Goal: Task Accomplishment & Management: Use online tool/utility

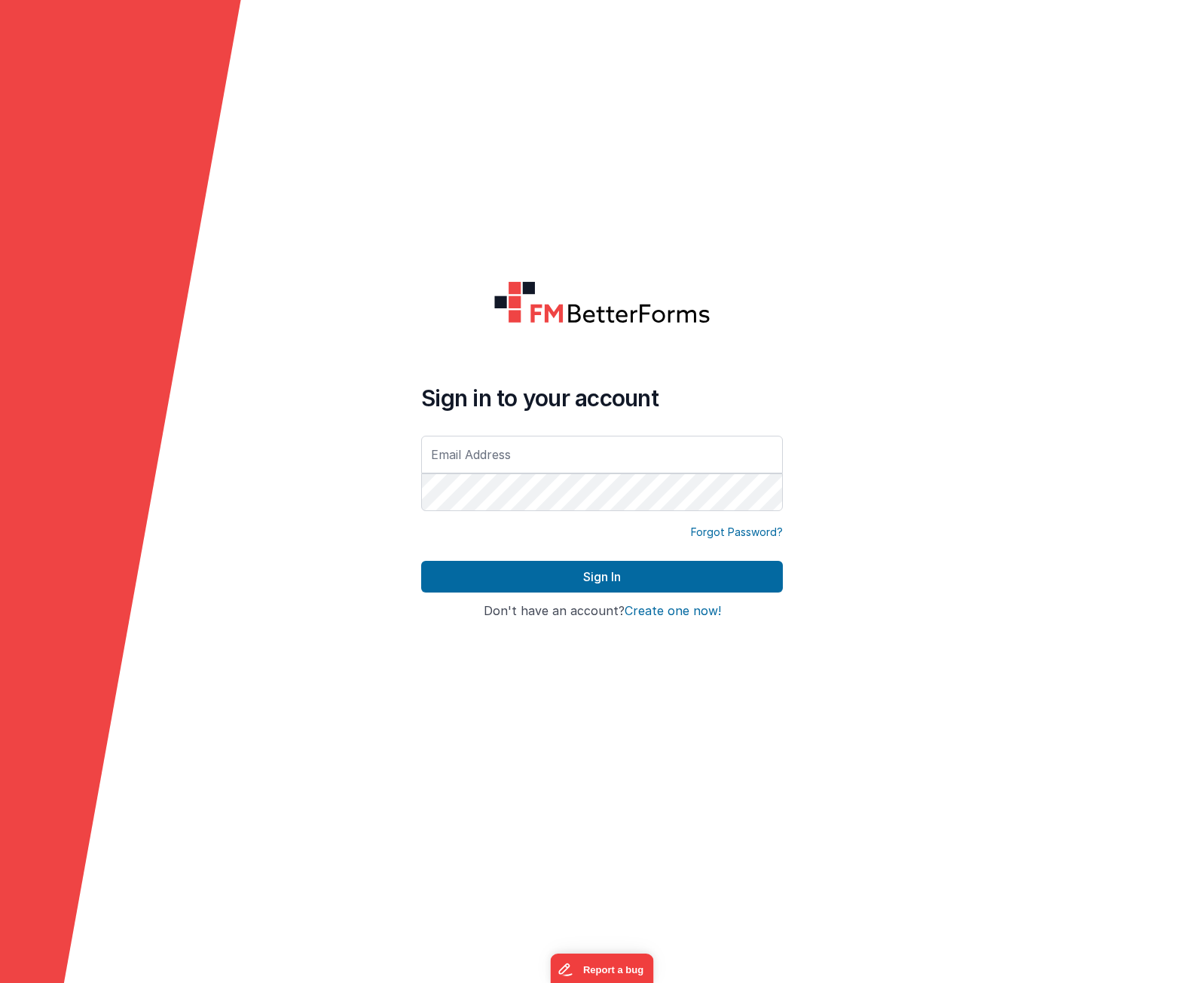
type input "[PERSON_NAME][EMAIL_ADDRESS][DOMAIN_NAME]"
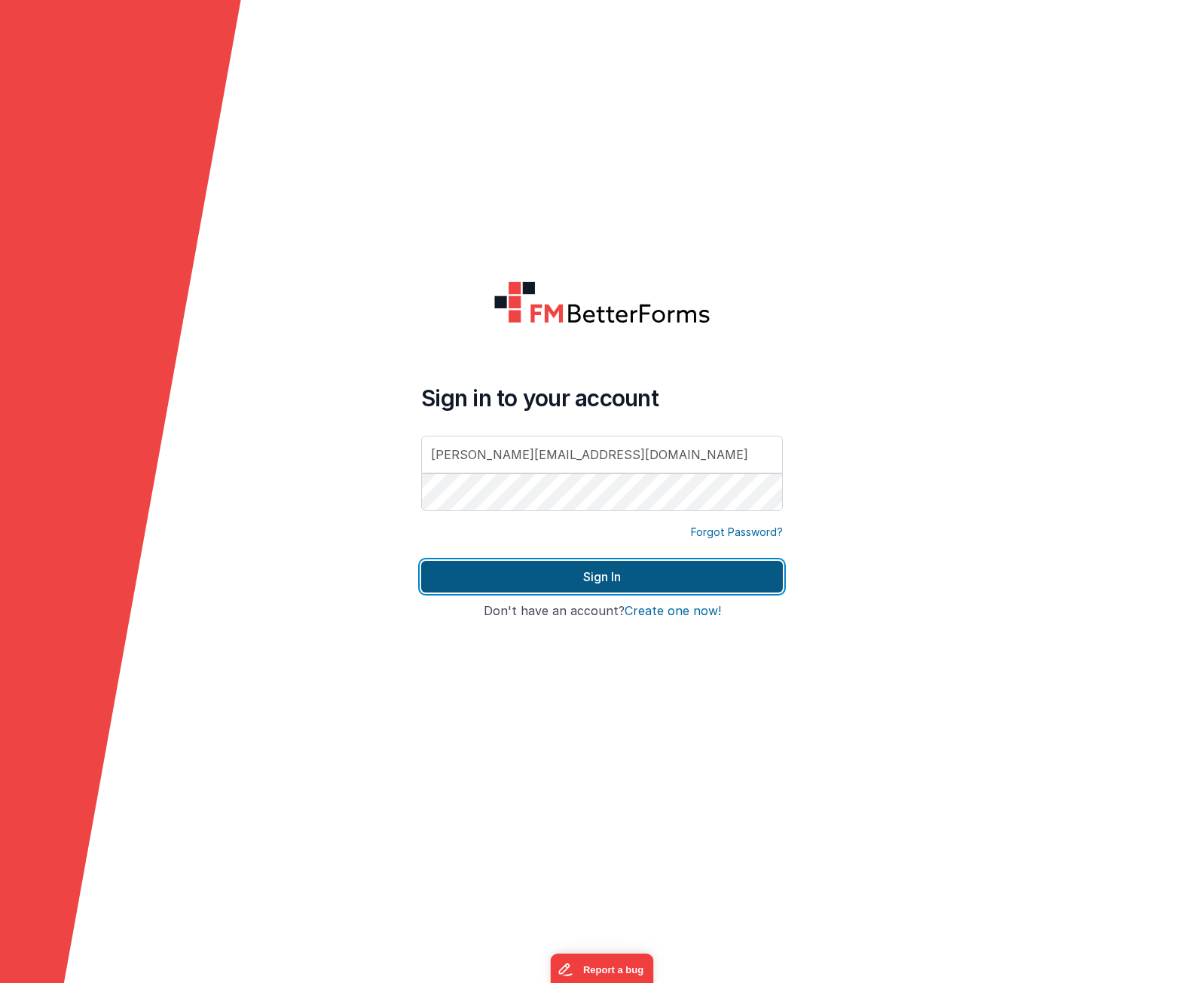
click at [578, 584] on button "Sign In" at bounding box center [601, 576] width 361 height 32
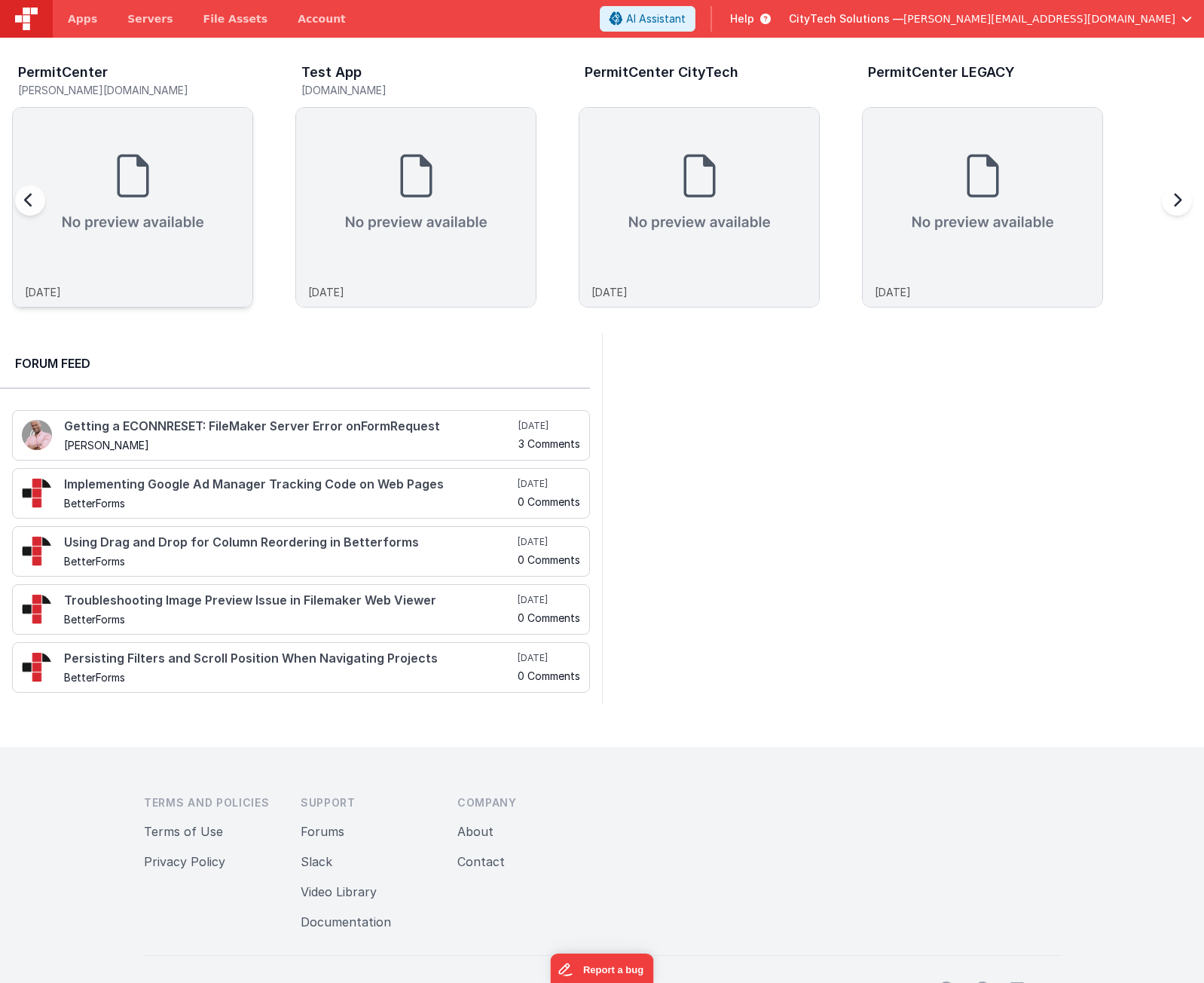
click at [75, 193] on img at bounding box center [133, 192] width 240 height 169
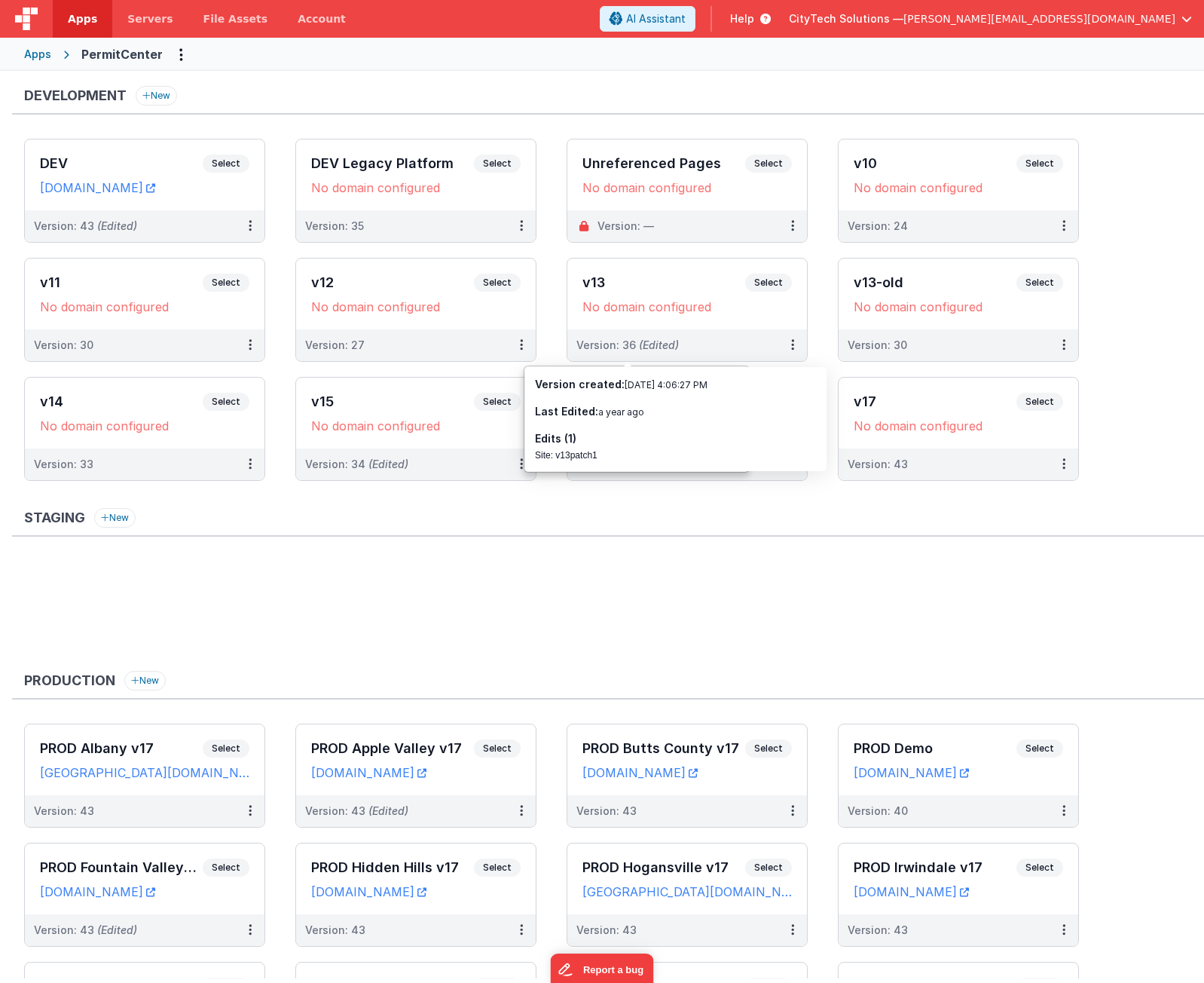
click at [324, 626] on ul at bounding box center [614, 609] width 1180 height 98
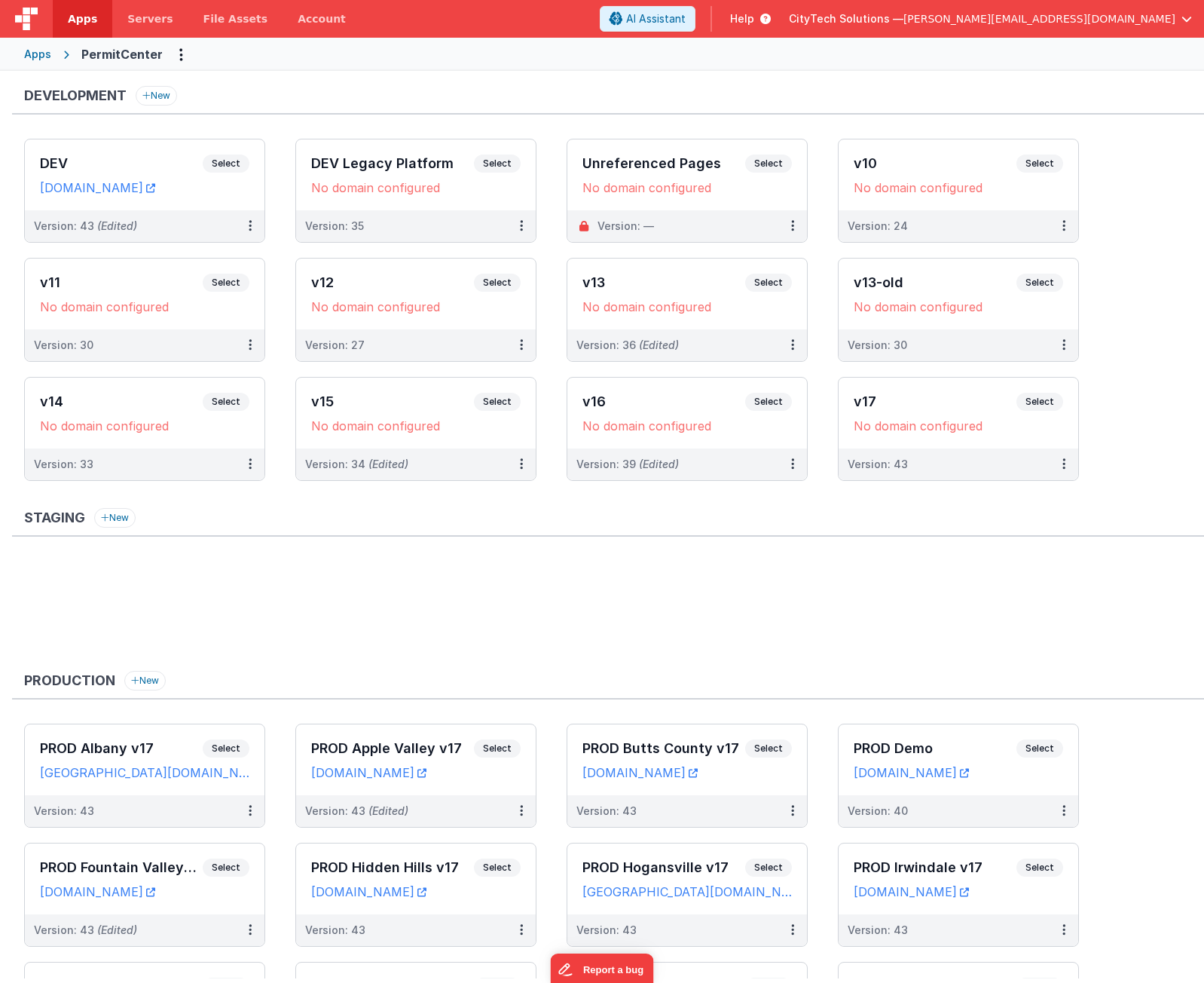
click at [204, 603] on ul at bounding box center [614, 609] width 1180 height 98
click at [203, 585] on ul at bounding box center [614, 609] width 1180 height 98
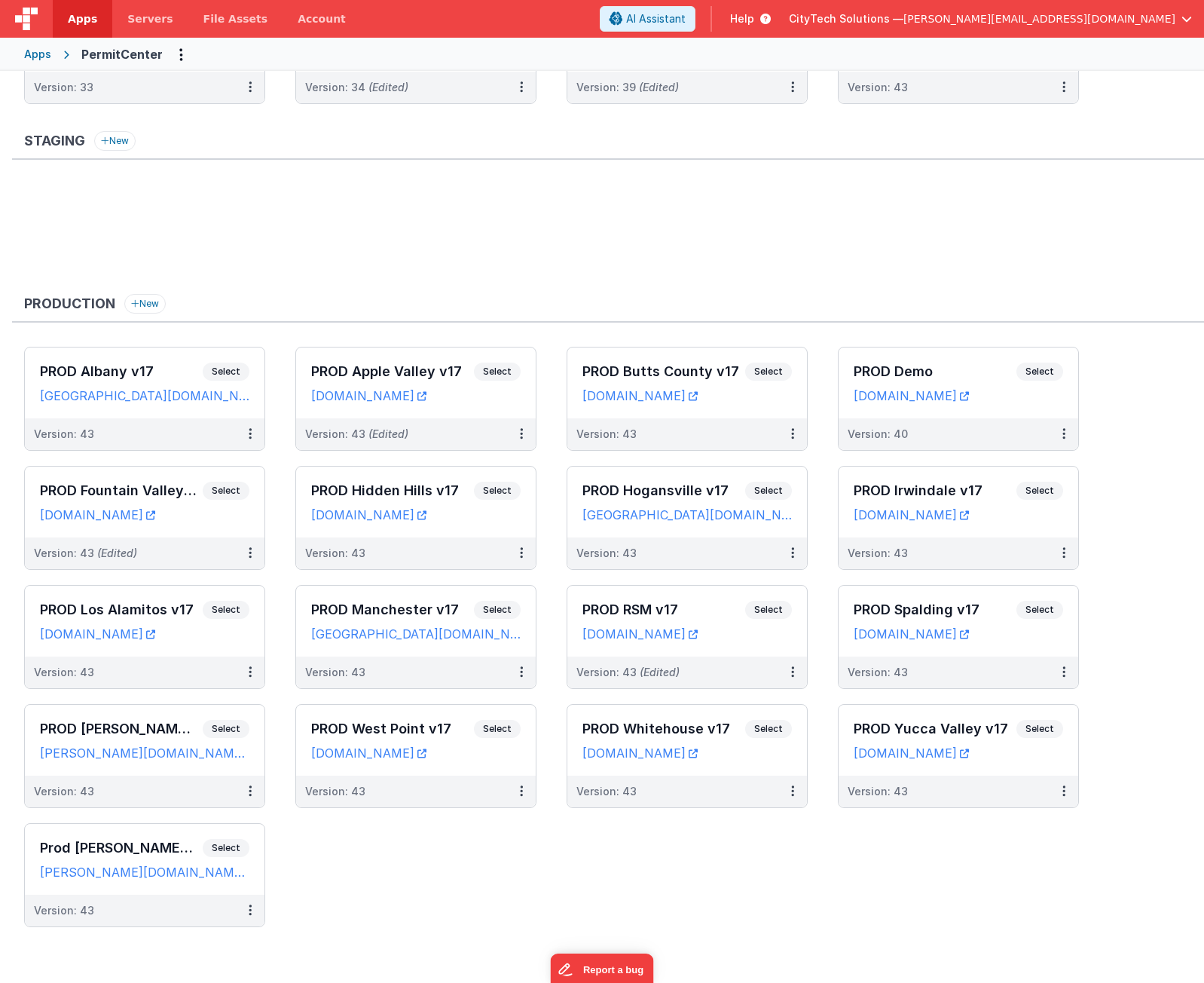
drag, startPoint x: 288, startPoint y: 657, endPoint x: 293, endPoint y: 838, distance: 181.1
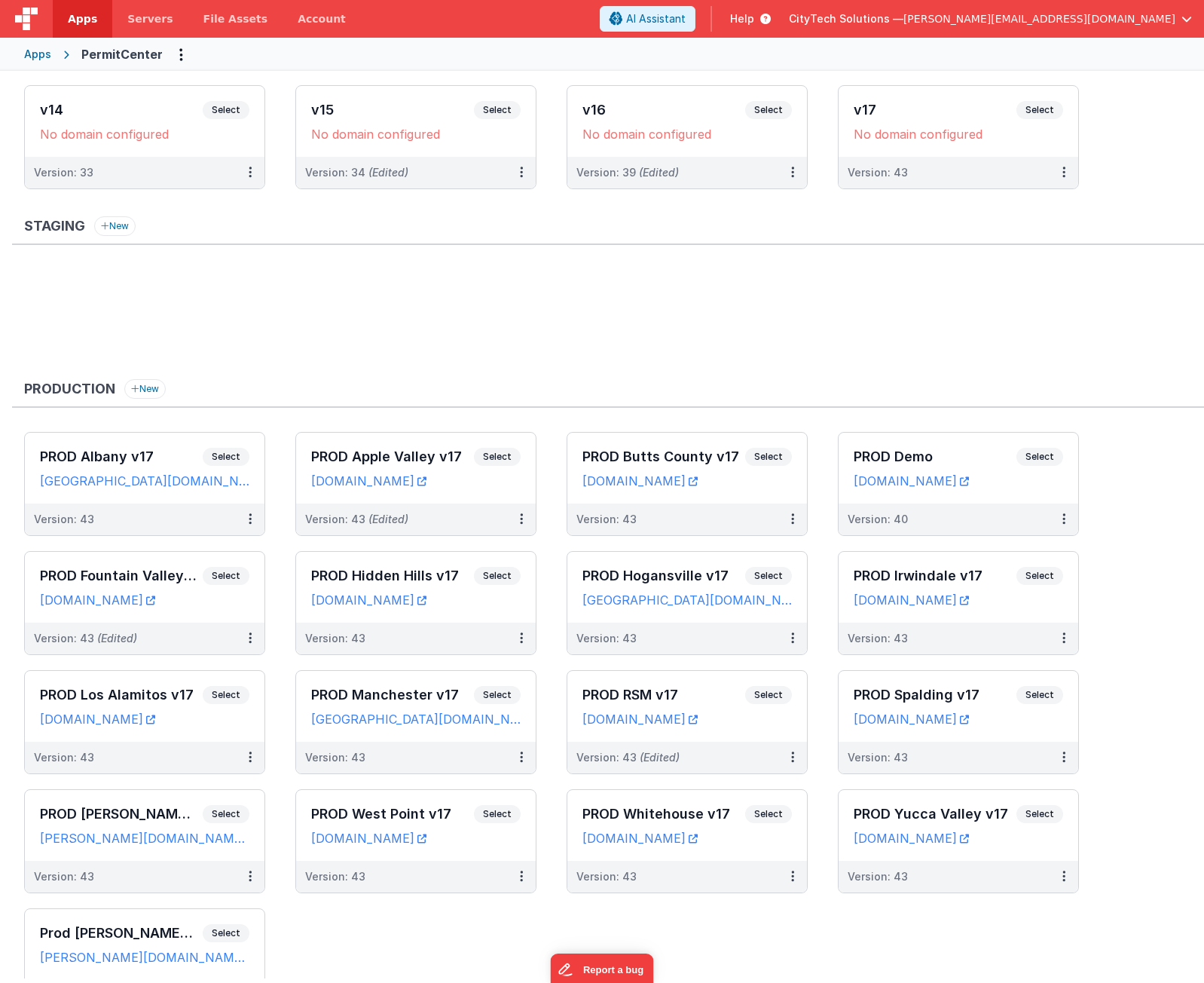
drag, startPoint x: 285, startPoint y: 855, endPoint x: 281, endPoint y: 818, distance: 37.2
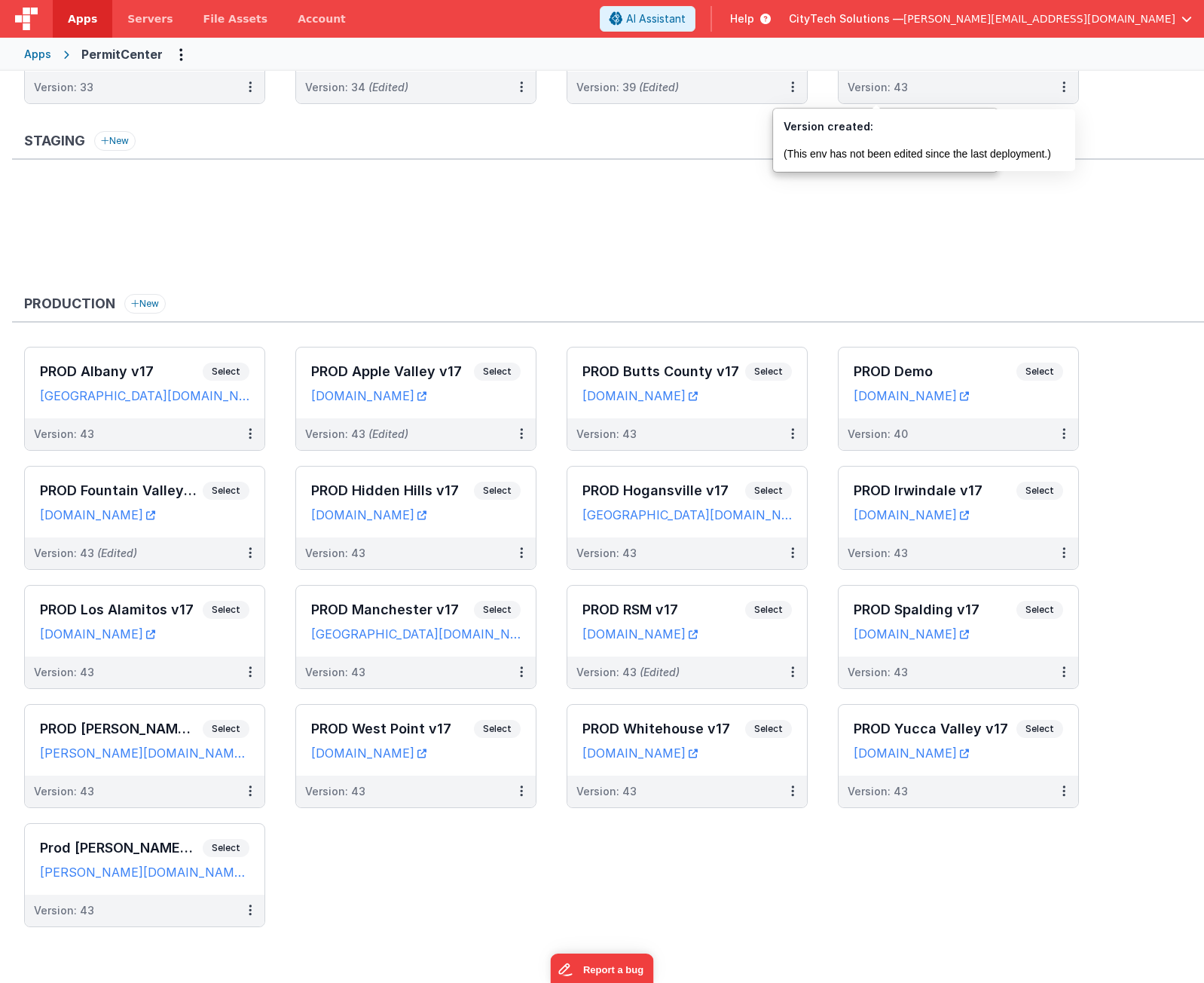
drag, startPoint x: 1114, startPoint y: 465, endPoint x: 1124, endPoint y: 546, distance: 81.6
click at [1135, 633] on ul "PROD Albany v17 Select URLs [GEOGRAPHIC_DATA][DOMAIN_NAME] Version: 43 PROD App…" at bounding box center [614, 643] width 1180 height 595
click at [1151, 586] on ul "PROD Albany v17 Select URLs [GEOGRAPHIC_DATA][DOMAIN_NAME] Version: 43 PROD App…" at bounding box center [614, 643] width 1180 height 595
click at [427, 227] on ul at bounding box center [614, 233] width 1180 height 98
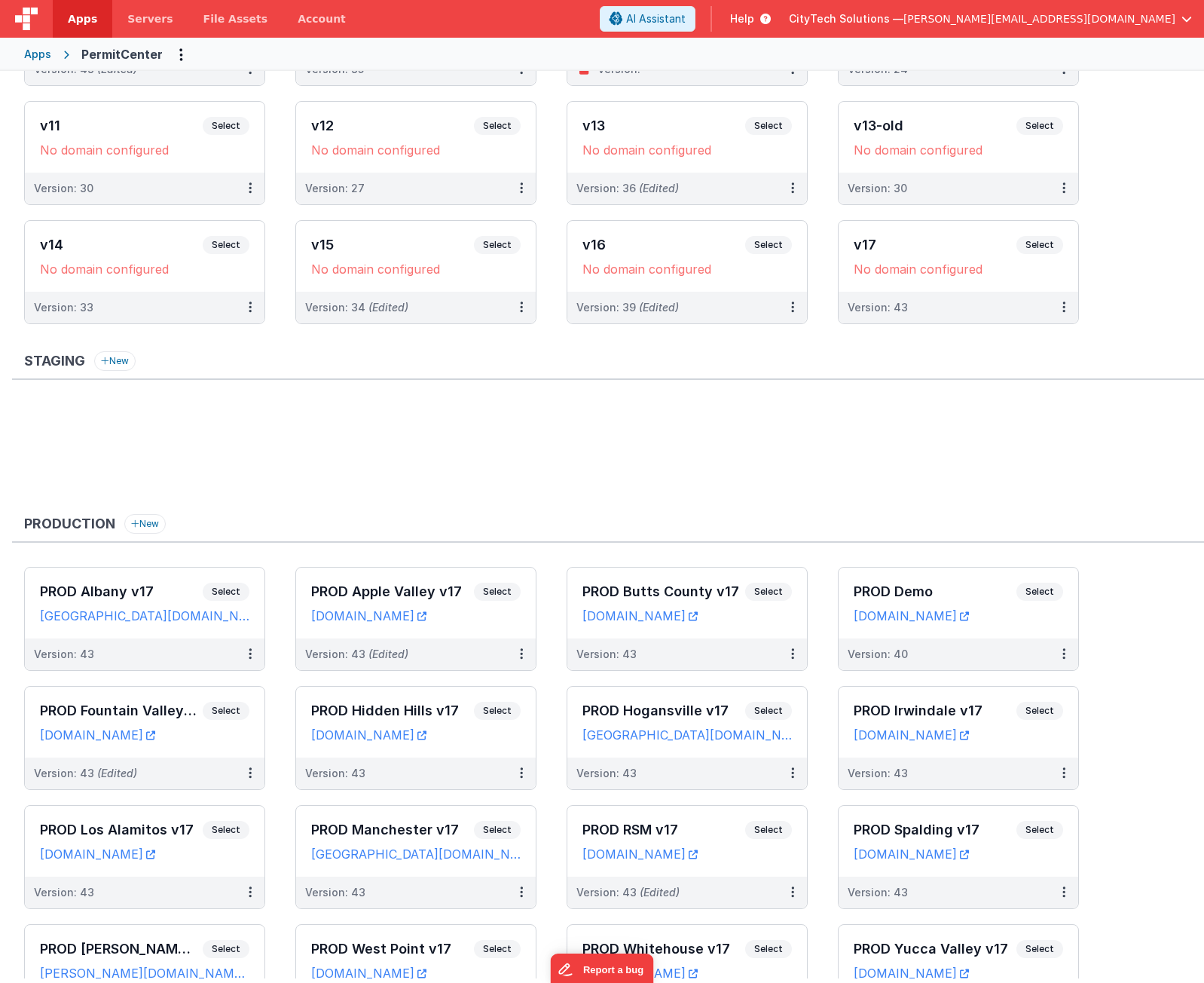
scroll to position [0, 0]
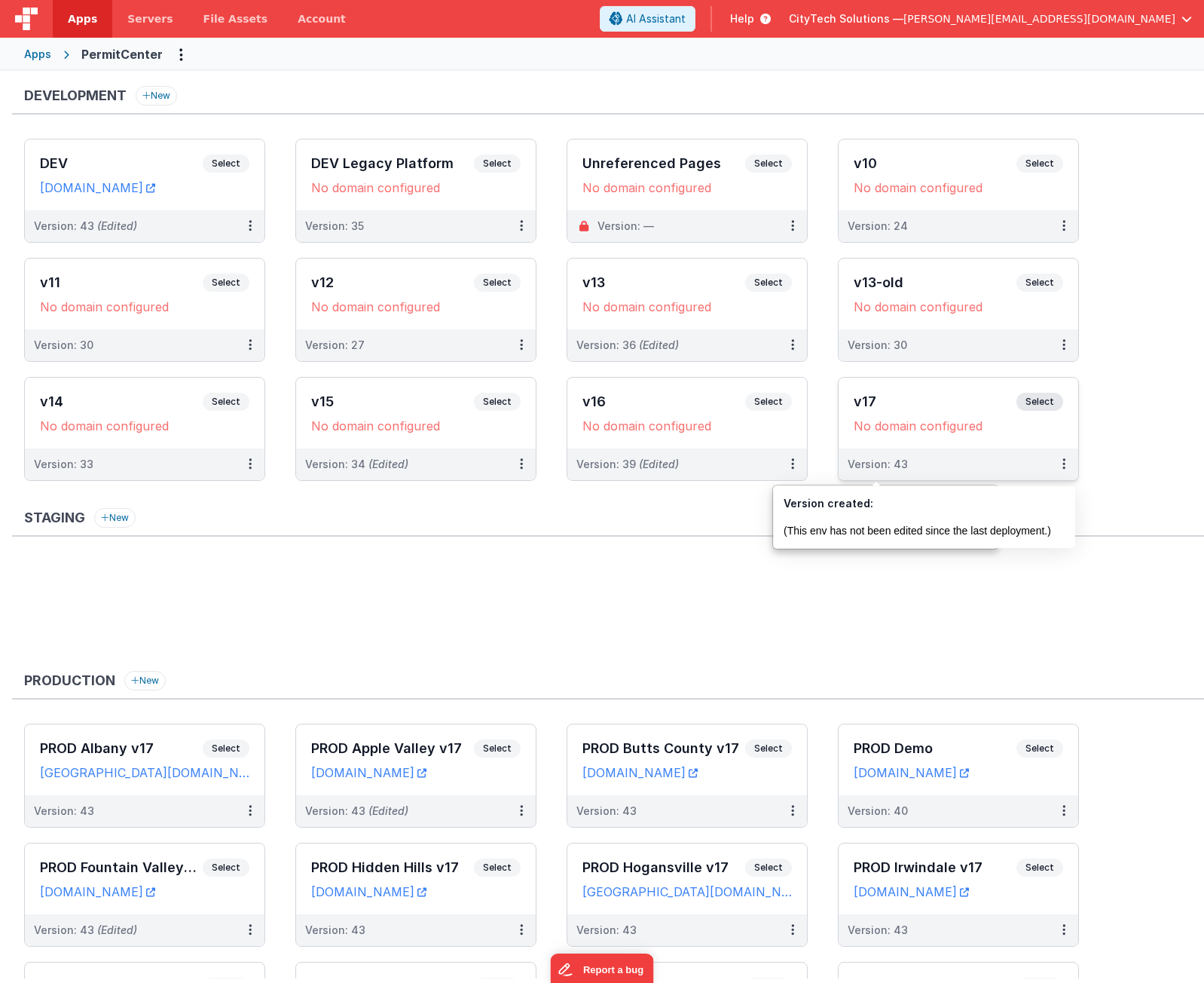
click at [1044, 406] on span "Select" at bounding box center [1040, 402] width 47 height 18
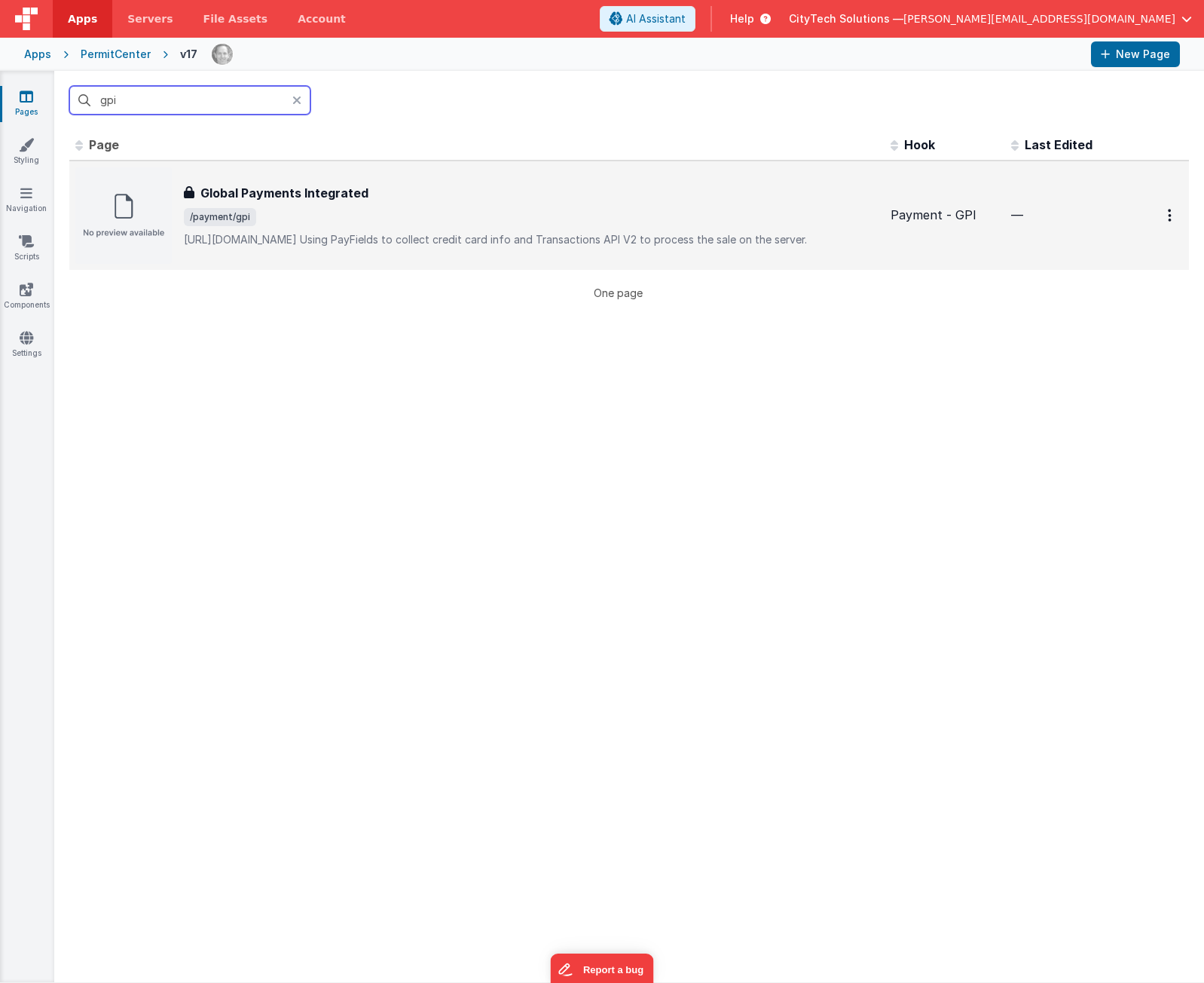
type input "gpi"
click at [328, 197] on div "Global Payments Integrated Global Payments Integrated /payment/gpi [URL][DOMAIN…" at bounding box center [532, 216] width 695 height 63
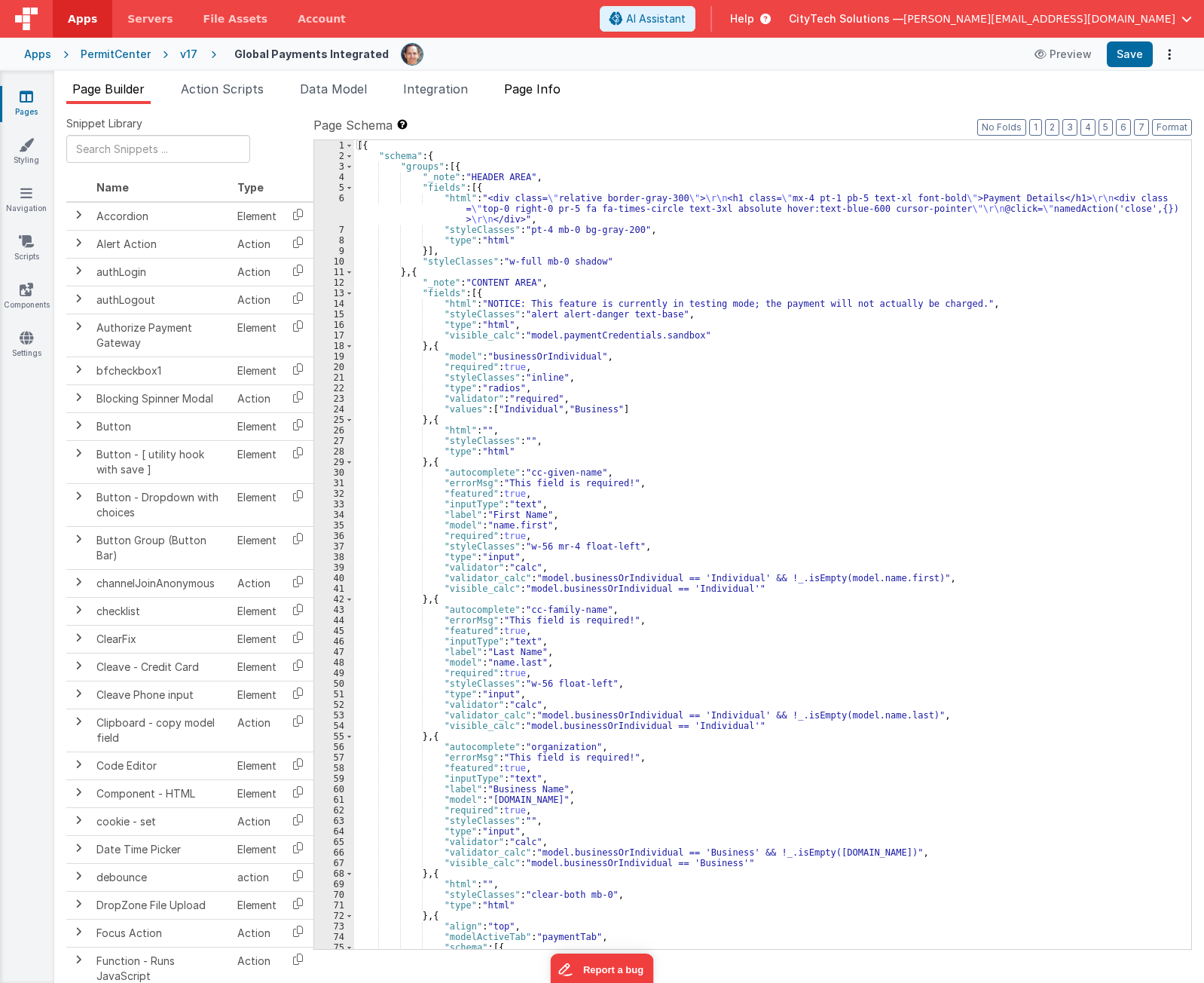
click at [547, 87] on span "Page Info" at bounding box center [532, 88] width 56 height 15
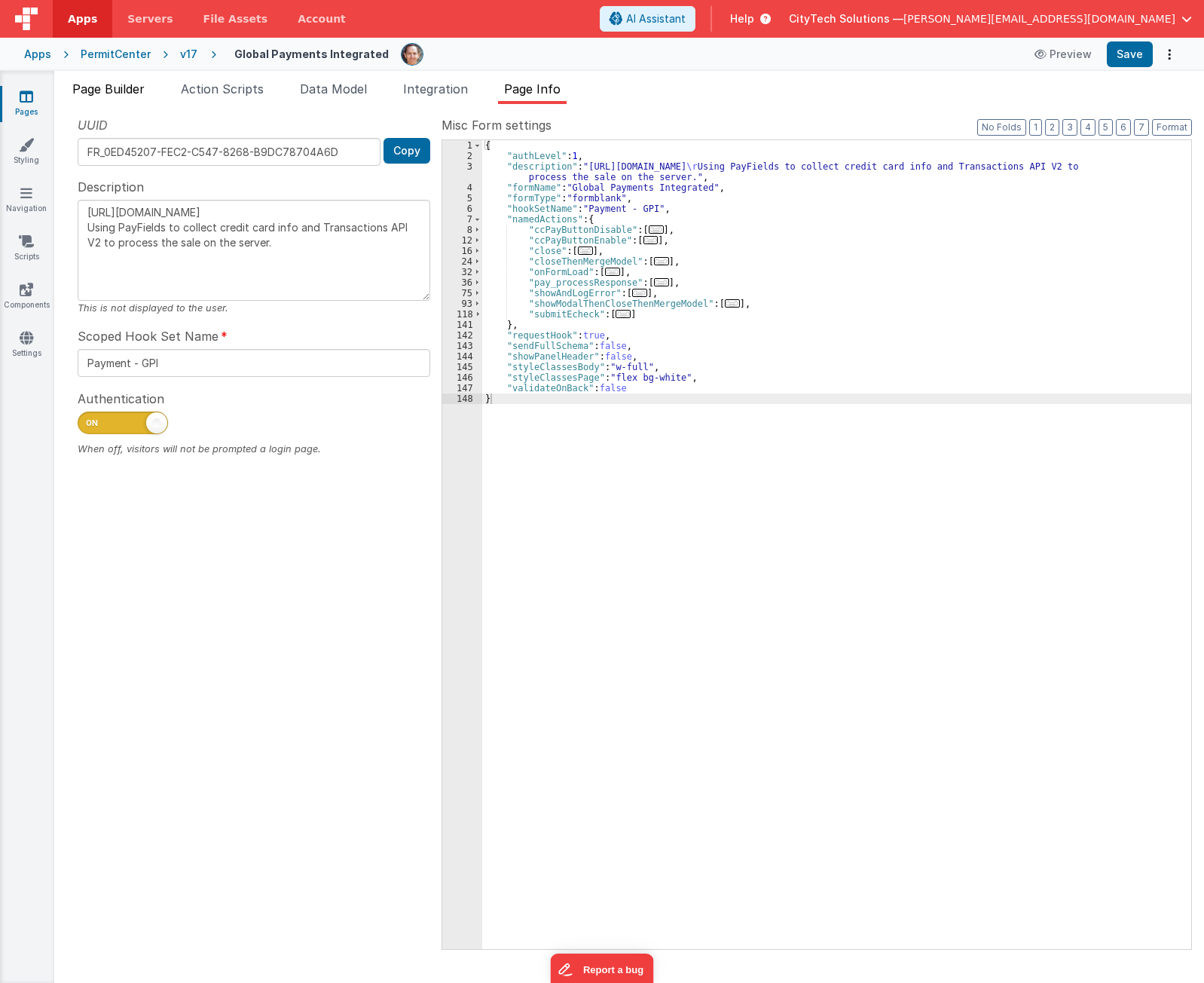
click at [120, 83] on span "Page Builder" at bounding box center [108, 88] width 72 height 15
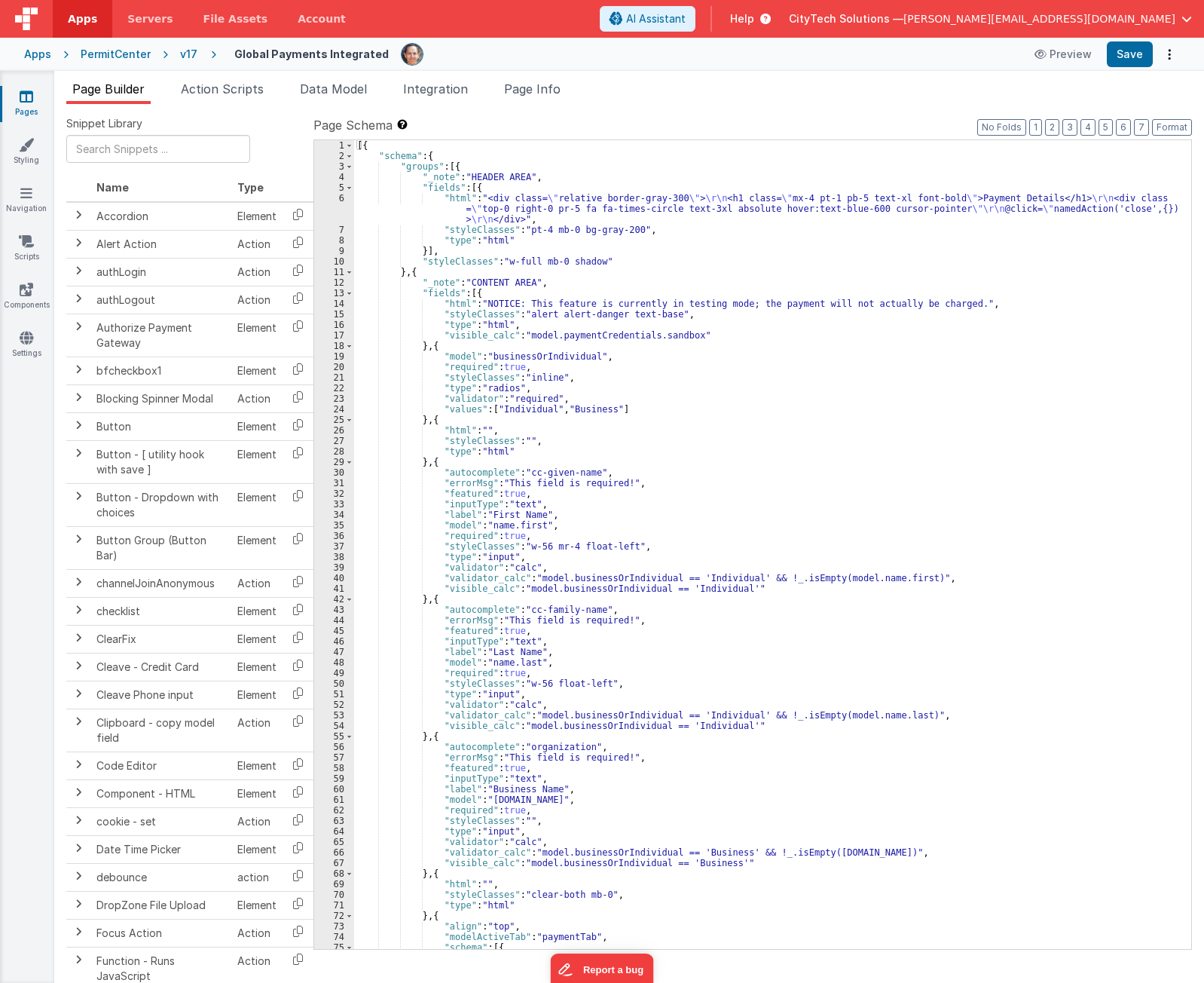
click at [784, 402] on div "[{ "schema" : { "groups" : [{ "_note" : "HEADER AREA" , "fields" : [{ "html" : …" at bounding box center [767, 555] width 826 height 830
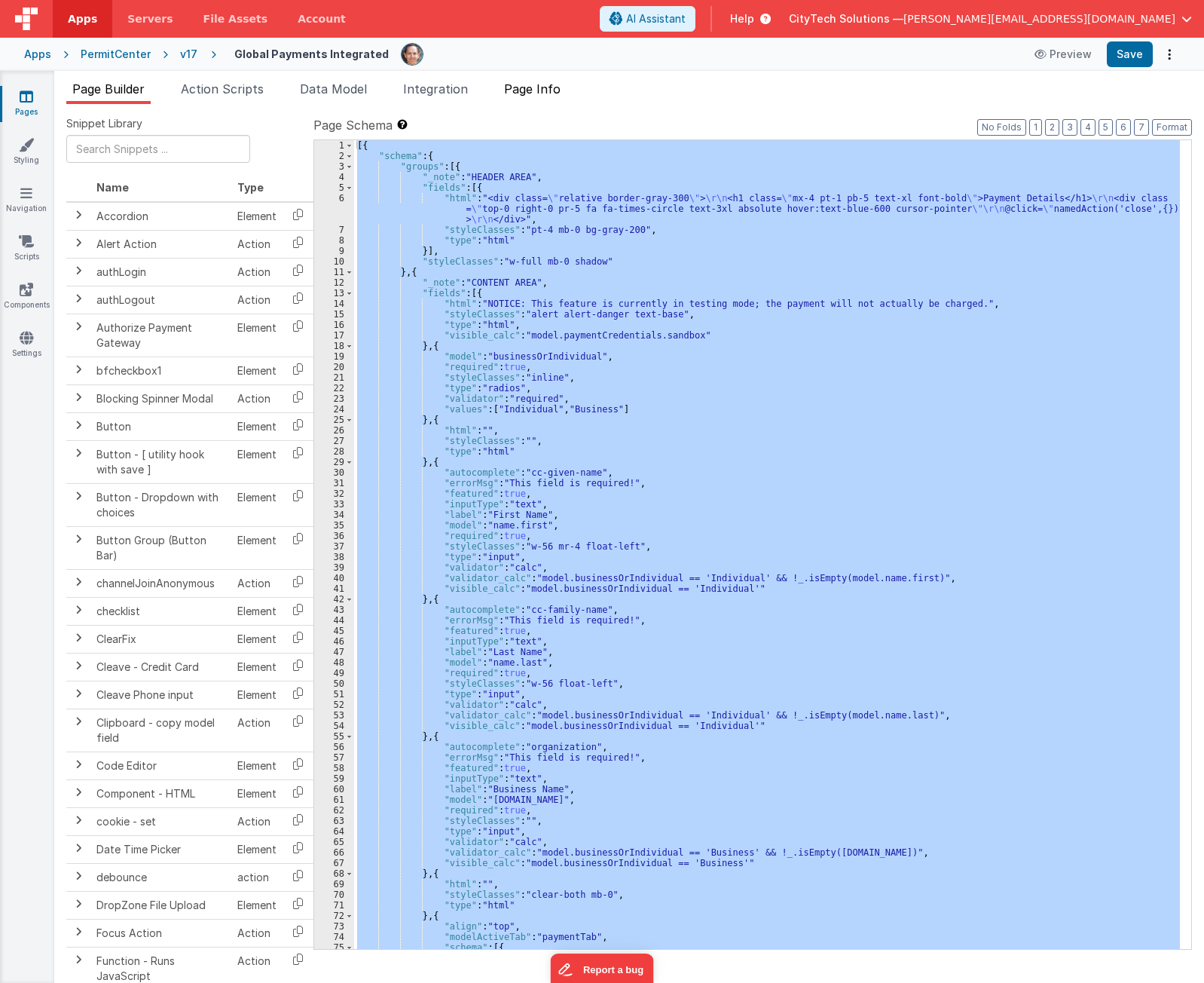
click at [542, 82] on span "Page Info" at bounding box center [532, 88] width 56 height 15
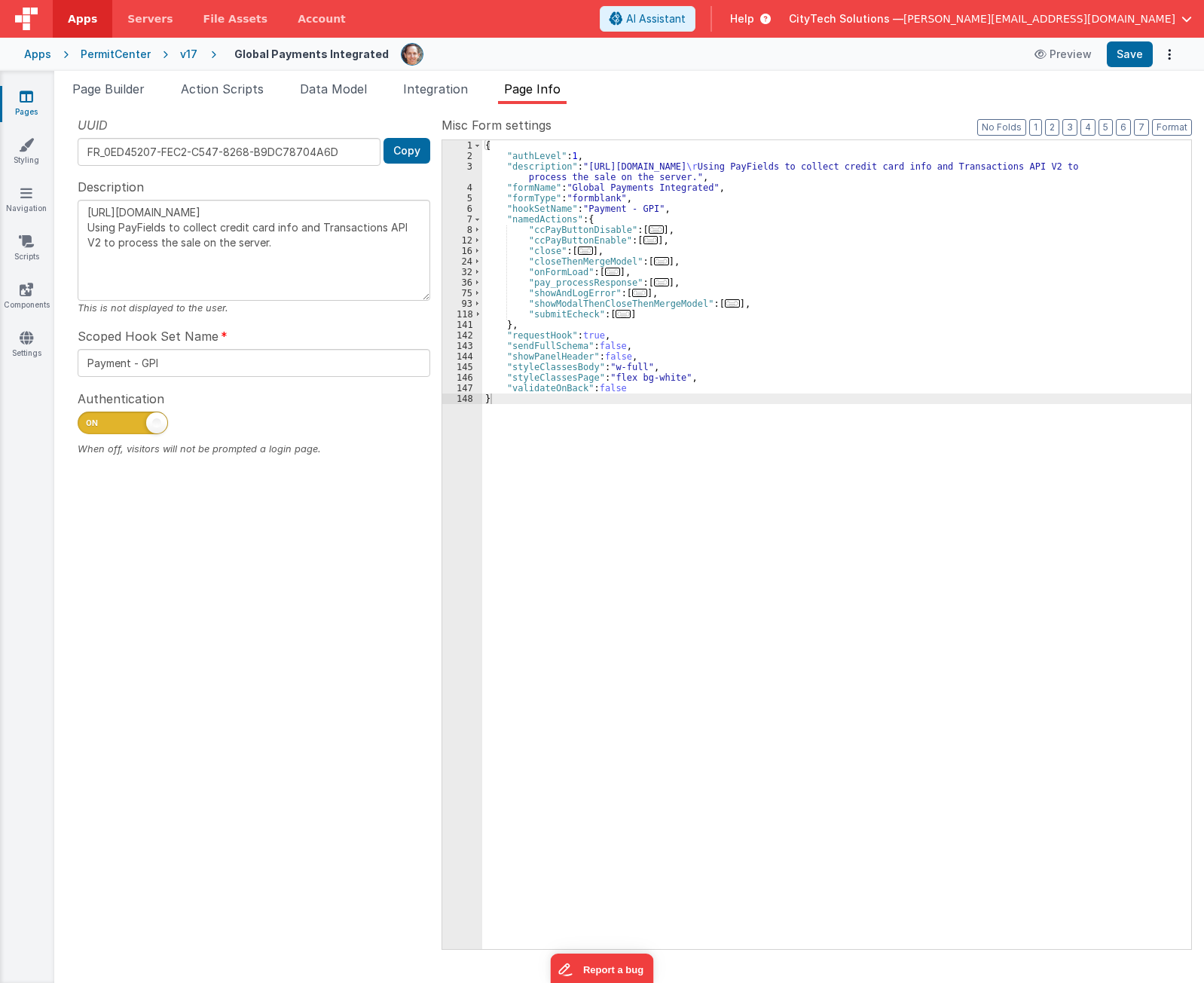
click at [835, 437] on div "{ "authLevel" : 1 , "description" : "[URL][DOMAIN_NAME] \r Using PayFields to c…" at bounding box center [837, 555] width 709 height 830
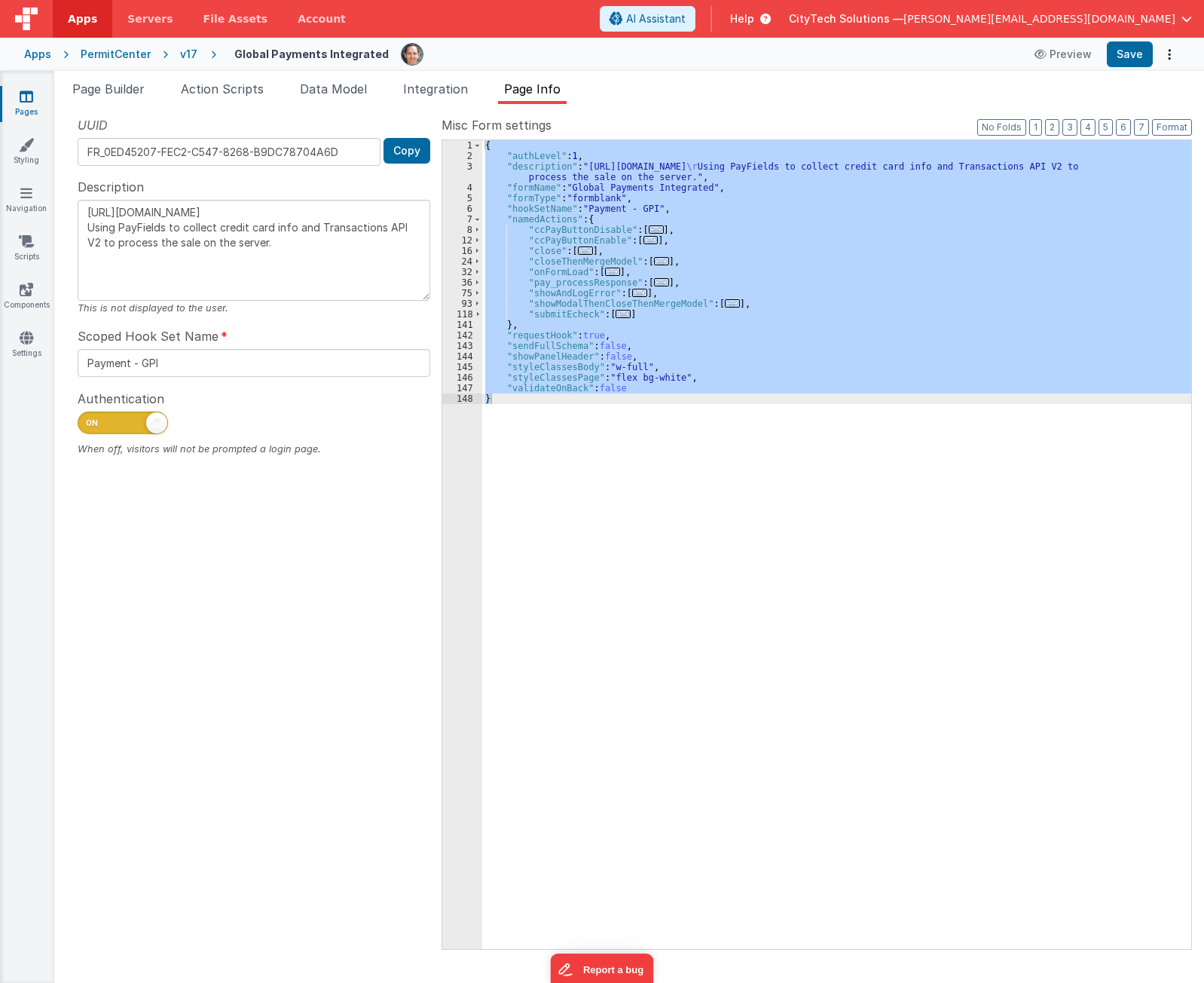
click at [675, 239] on div "{ "authLevel" : 1 , "description" : "[URL][DOMAIN_NAME] \r Using PayFields to c…" at bounding box center [837, 544] width 709 height 809
click at [667, 251] on div "{ "authLevel" : 1 , "description" : "[URL][DOMAIN_NAME] \r Using PayFields to c…" at bounding box center [837, 544] width 709 height 809
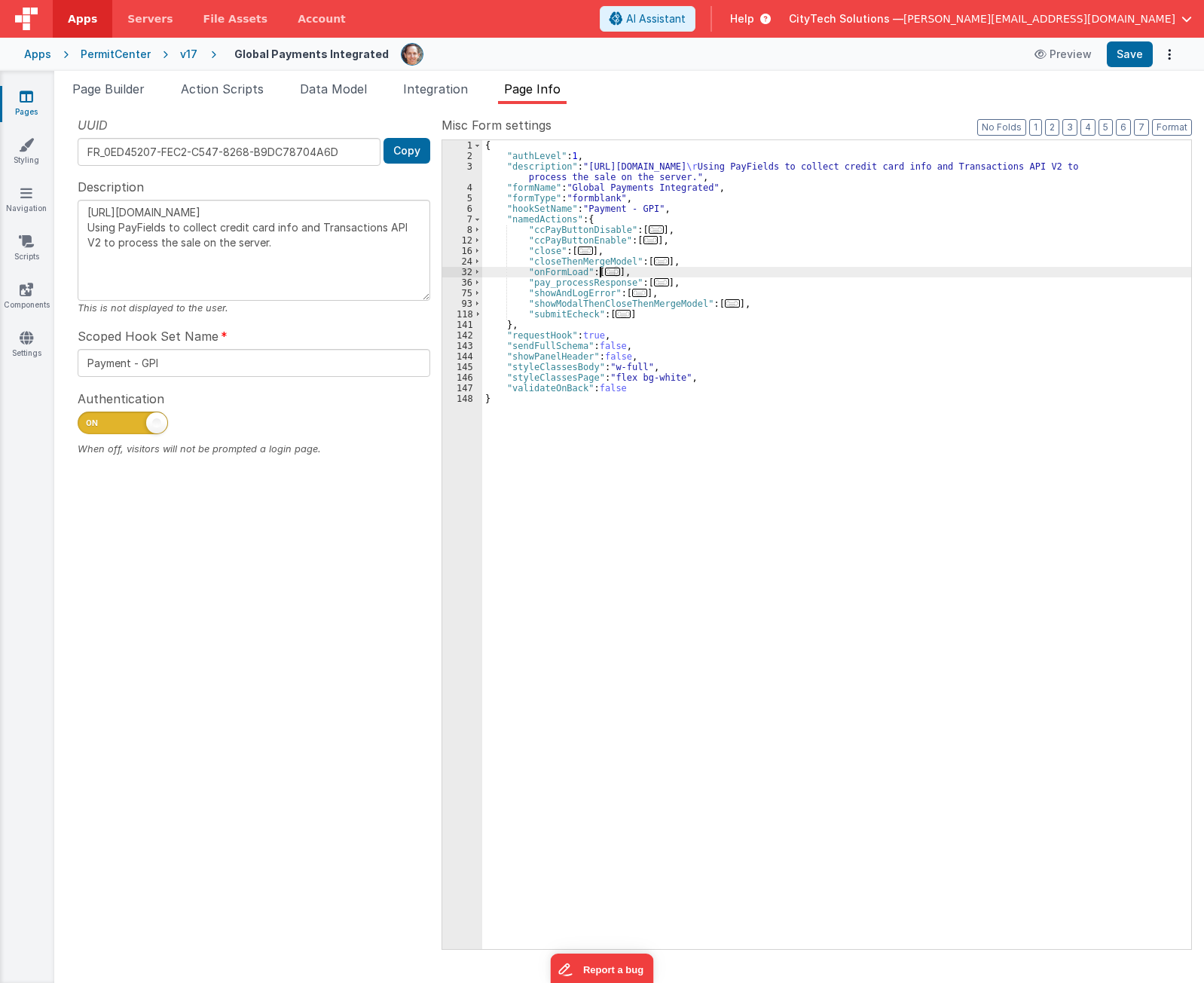
click at [612, 272] on span "..." at bounding box center [612, 271] width 15 height 8
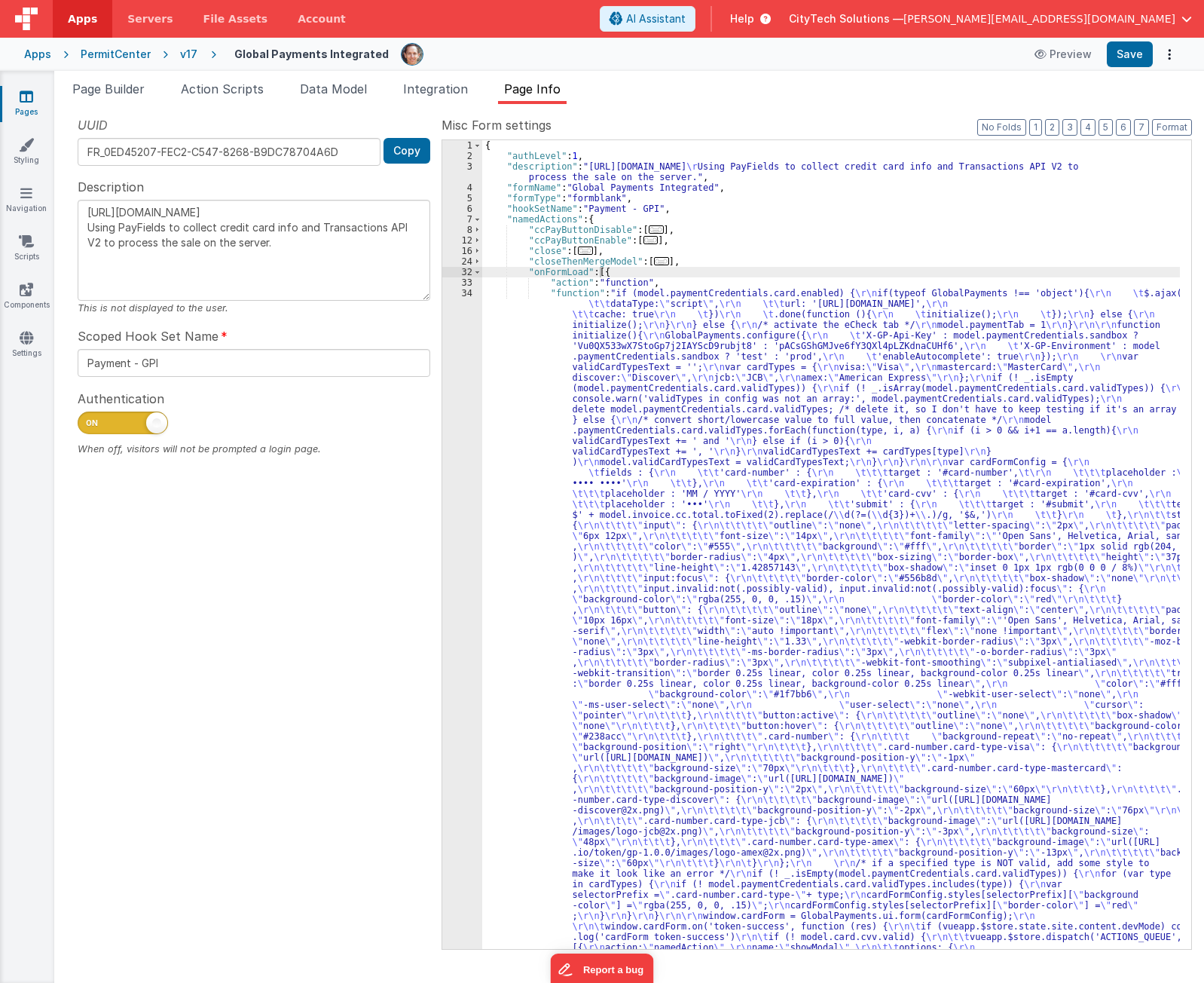
scroll to position [383, 0]
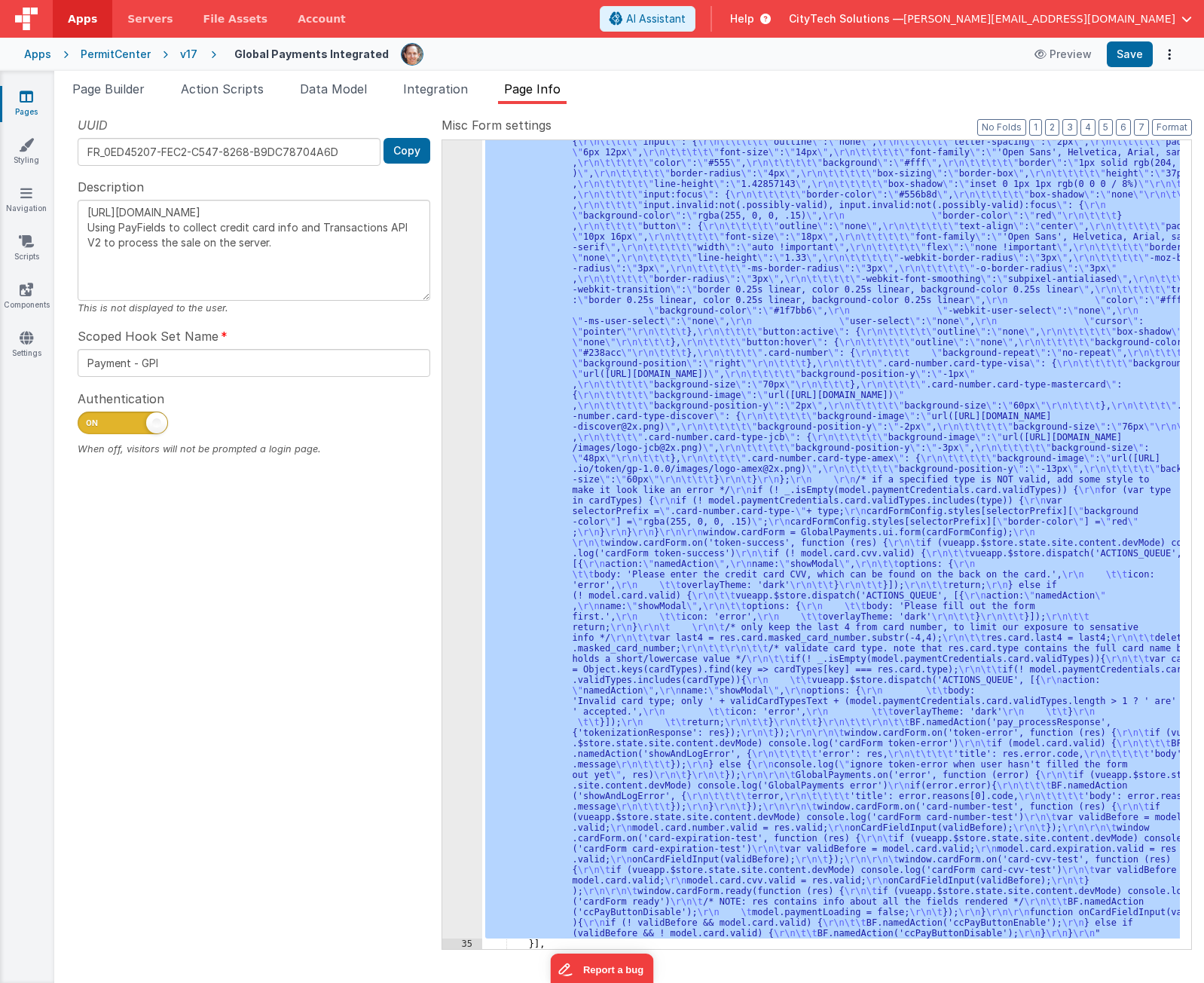
click at [456, 569] on div "34" at bounding box center [462, 421] width 40 height 1033
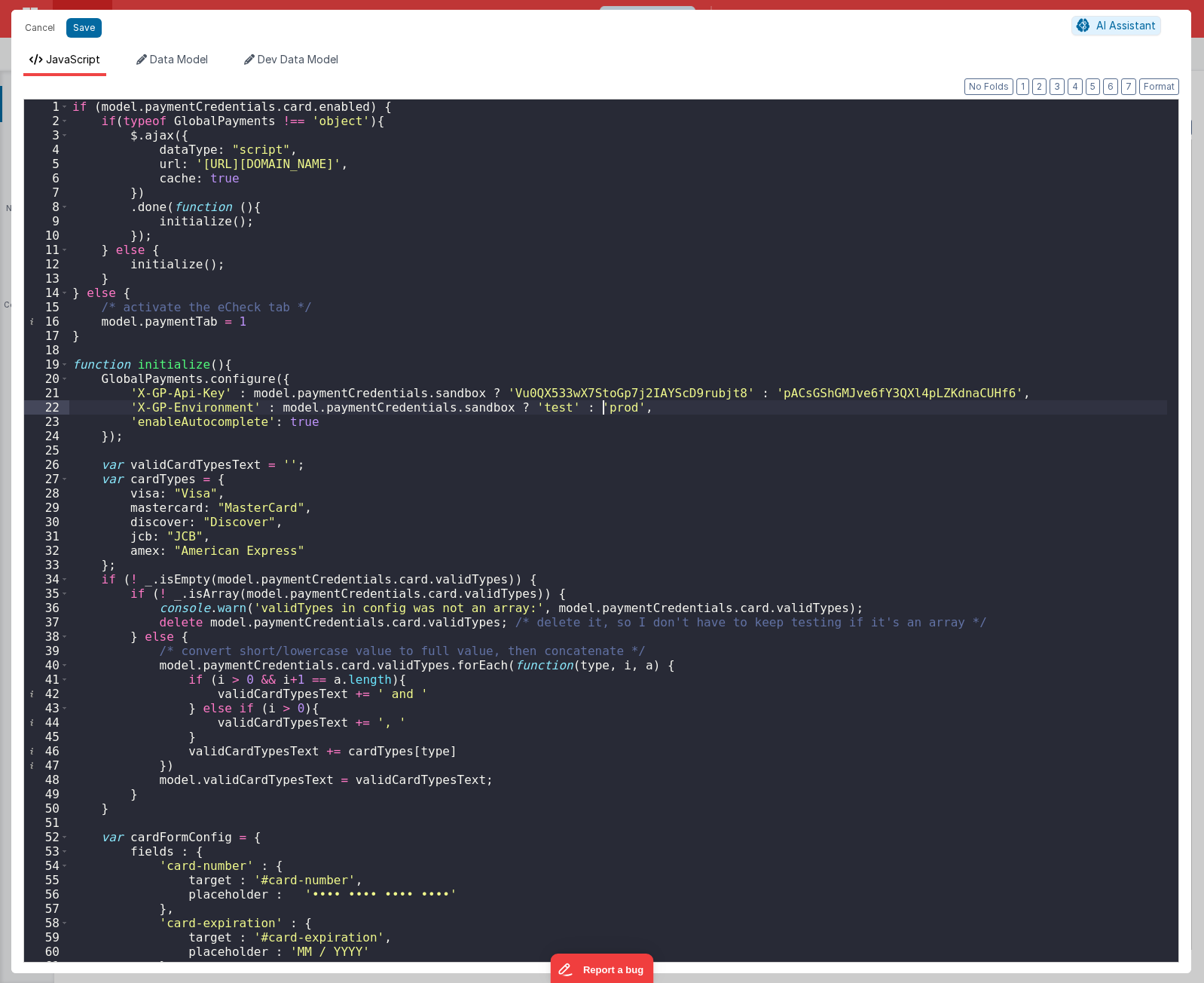
click at [646, 405] on div "if ( model . paymentCredentials . card . enabled ) { if ( typeof GlobalPayments…" at bounding box center [618, 543] width 1098 height 889
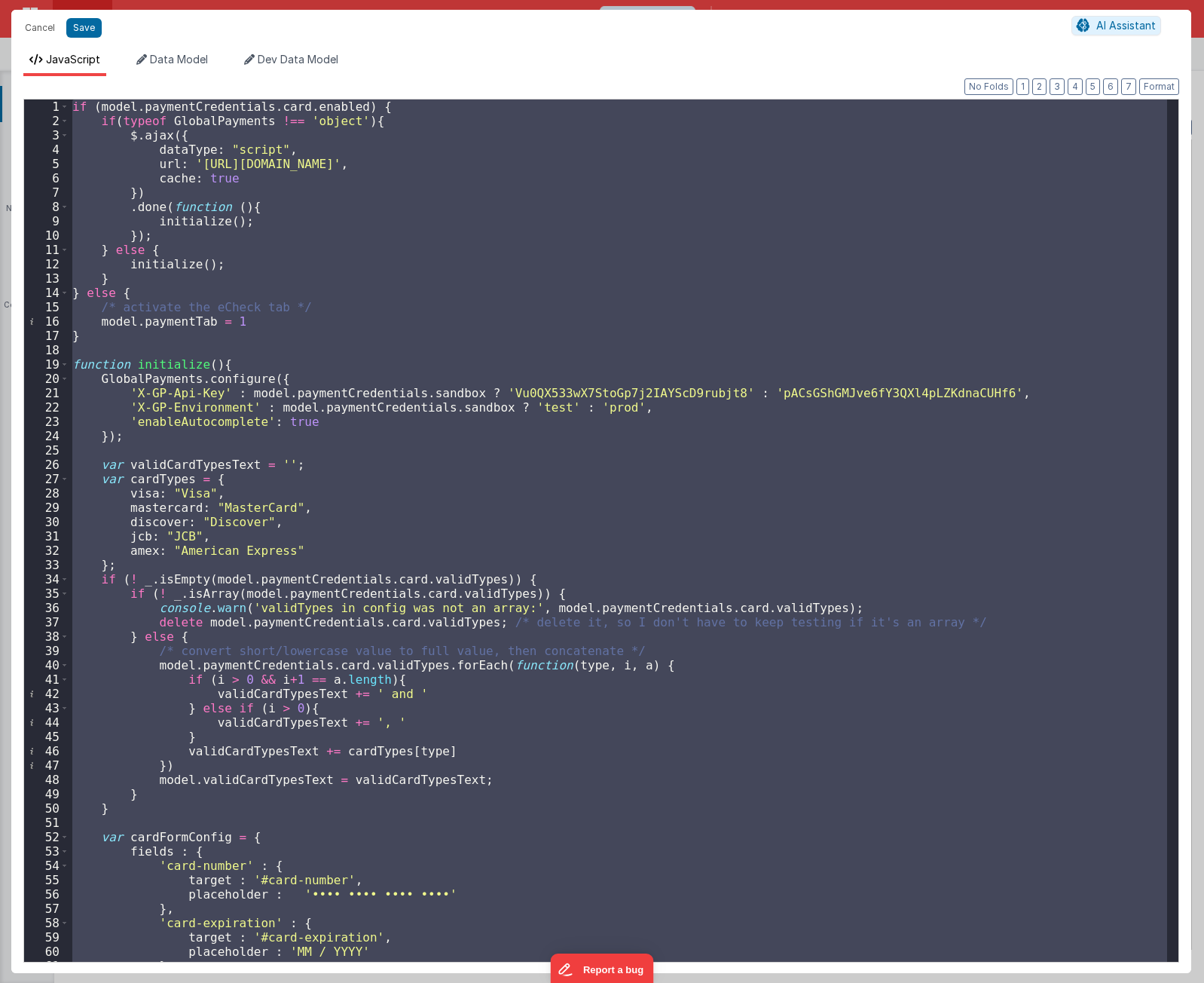
click at [478, 298] on div "if ( model . paymentCredentials . card . enabled ) { if ( typeof GlobalPayments…" at bounding box center [618, 530] width 1098 height 862
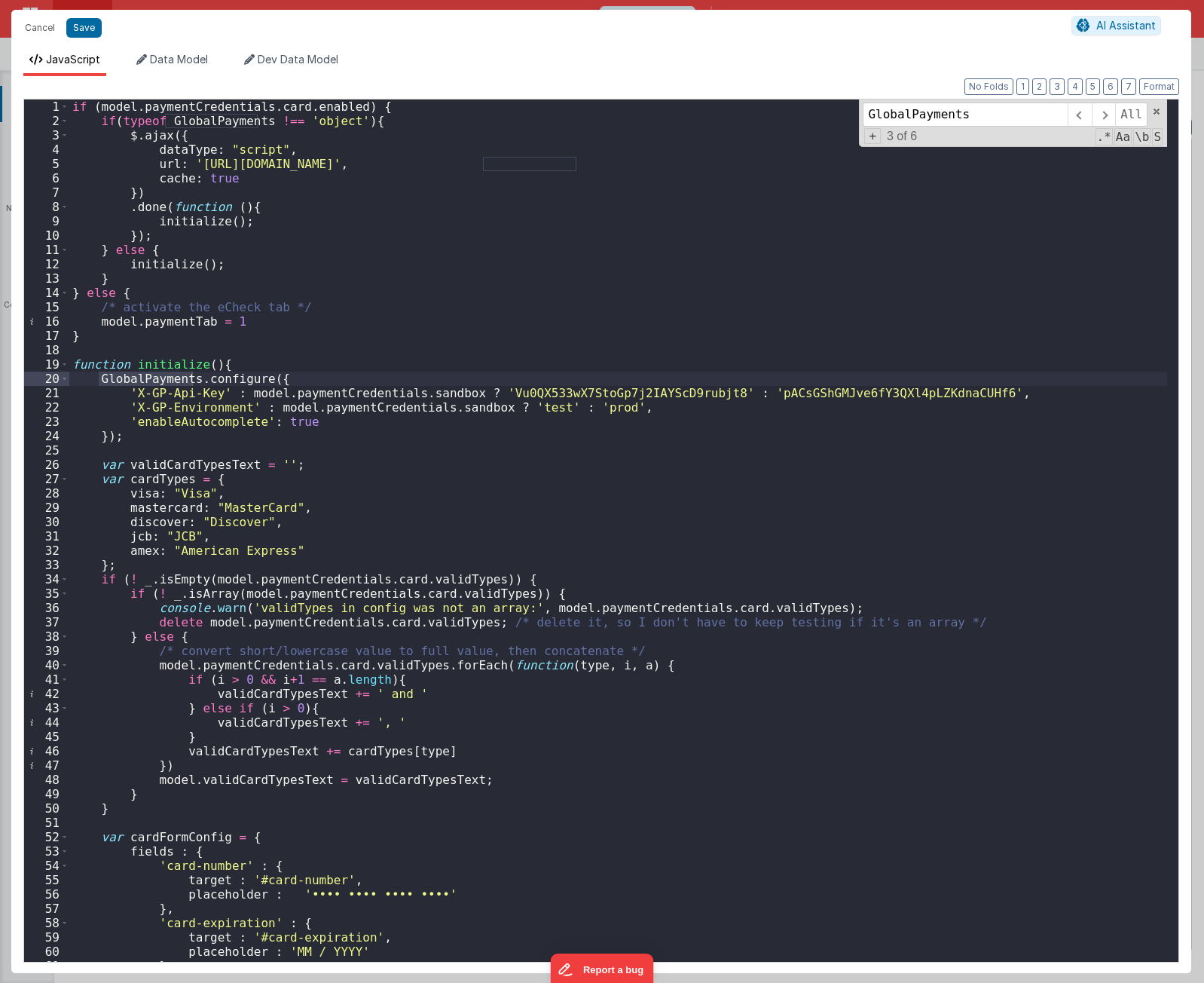
type input "GlobalPayments."
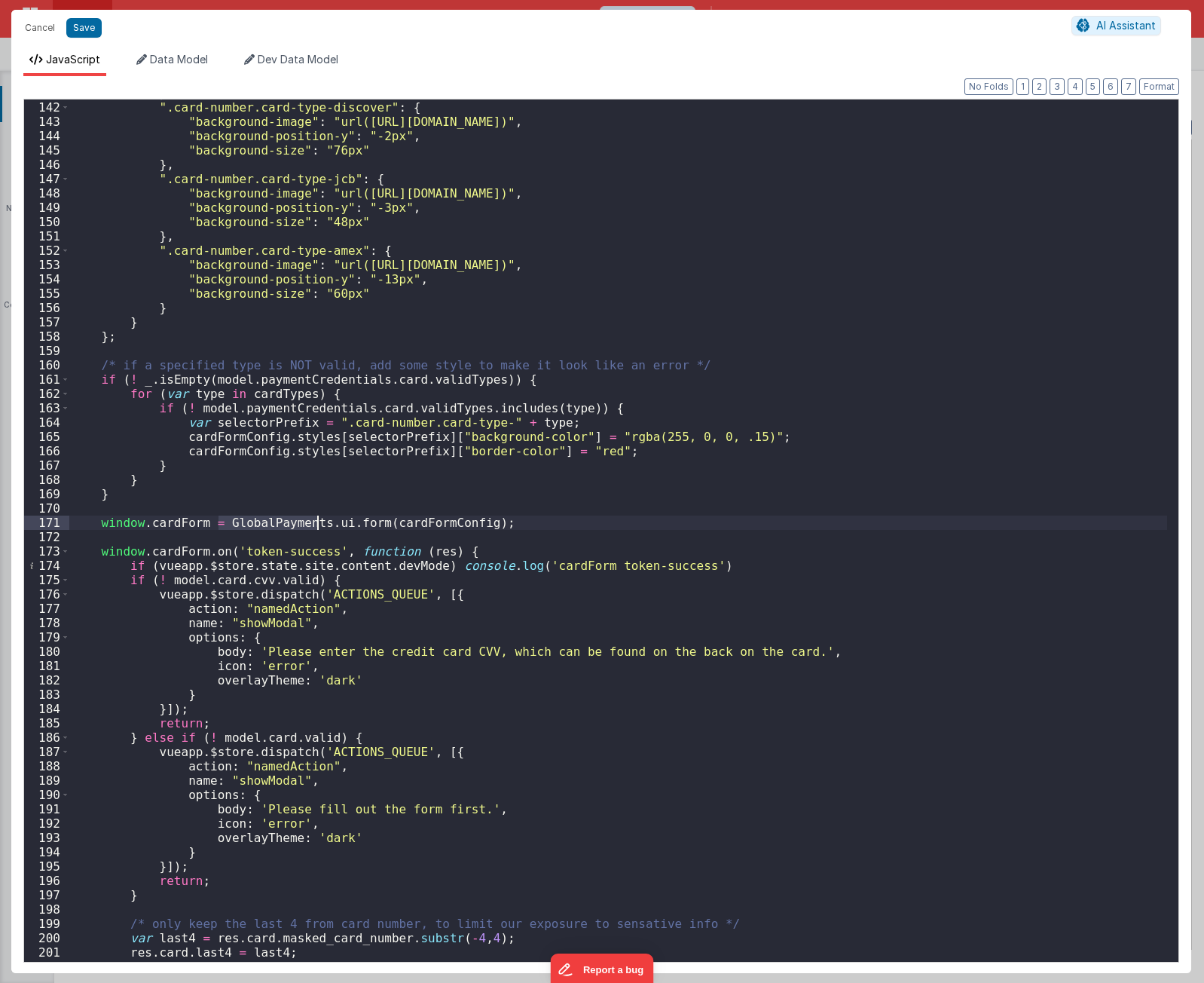
click at [559, 525] on div "} , ".card-number.card-type-discover" : { "background-image" : "url([URL][DOMAI…" at bounding box center [618, 531] width 1098 height 889
click at [257, 356] on div "} , ".card-number.card-type-discover" : { "background-image" : "url([URL][DOMAI…" at bounding box center [618, 531] width 1098 height 889
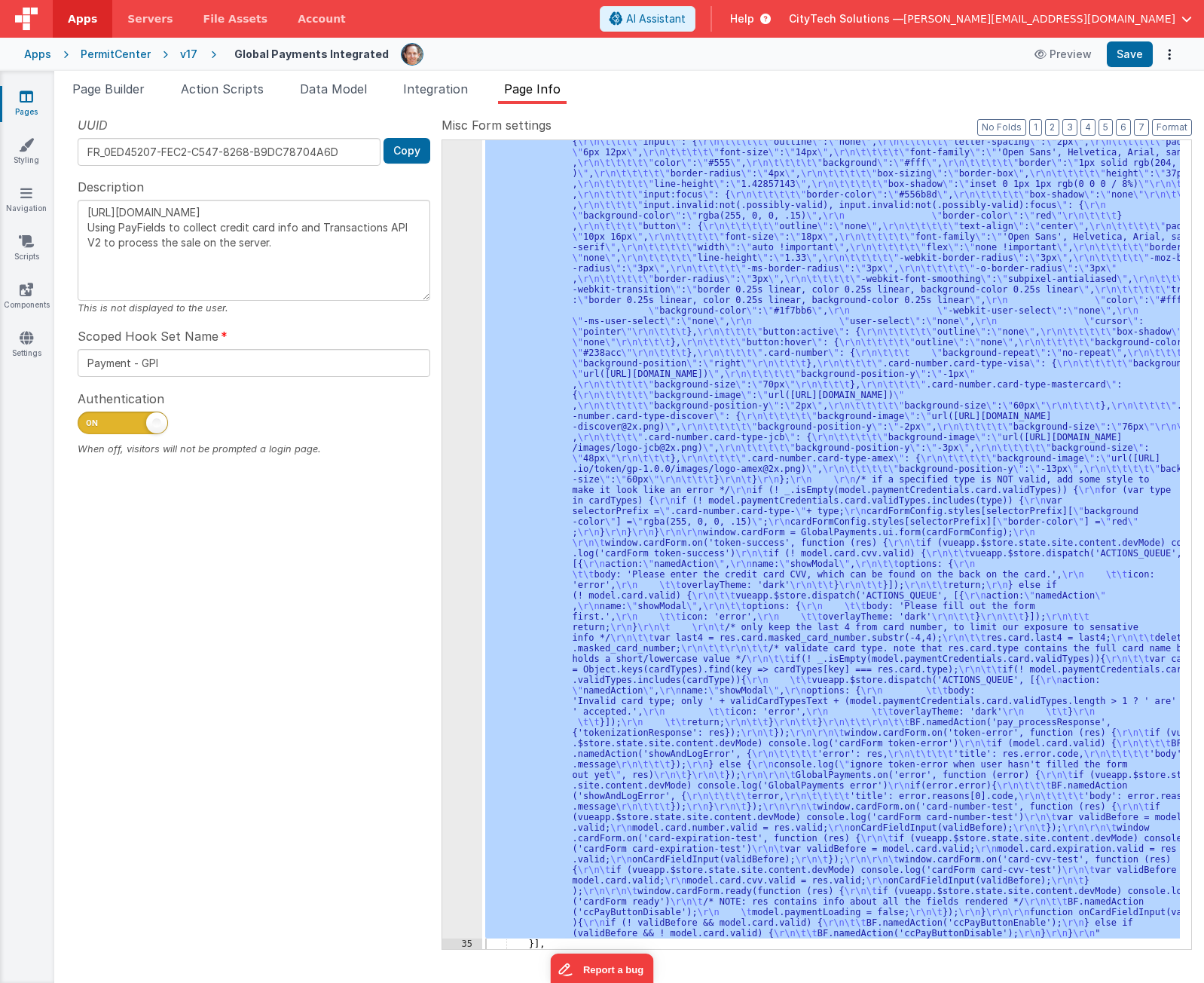
drag, startPoint x: 184, startPoint y: 664, endPoint x: 196, endPoint y: 620, distance: 45.6
click at [186, 651] on div "UUID FR_0ED45207-FEC2-C547-8268-B9DC78704A6D Copy Description [URL][DOMAIN_NAME…" at bounding box center [253, 532] width 375 height 832
click at [794, 344] on div ""function" : "if (model.paymentCredentials.card.enabled) { \r\n if(typeof Globa…" at bounding box center [831, 544] width 698 height 809
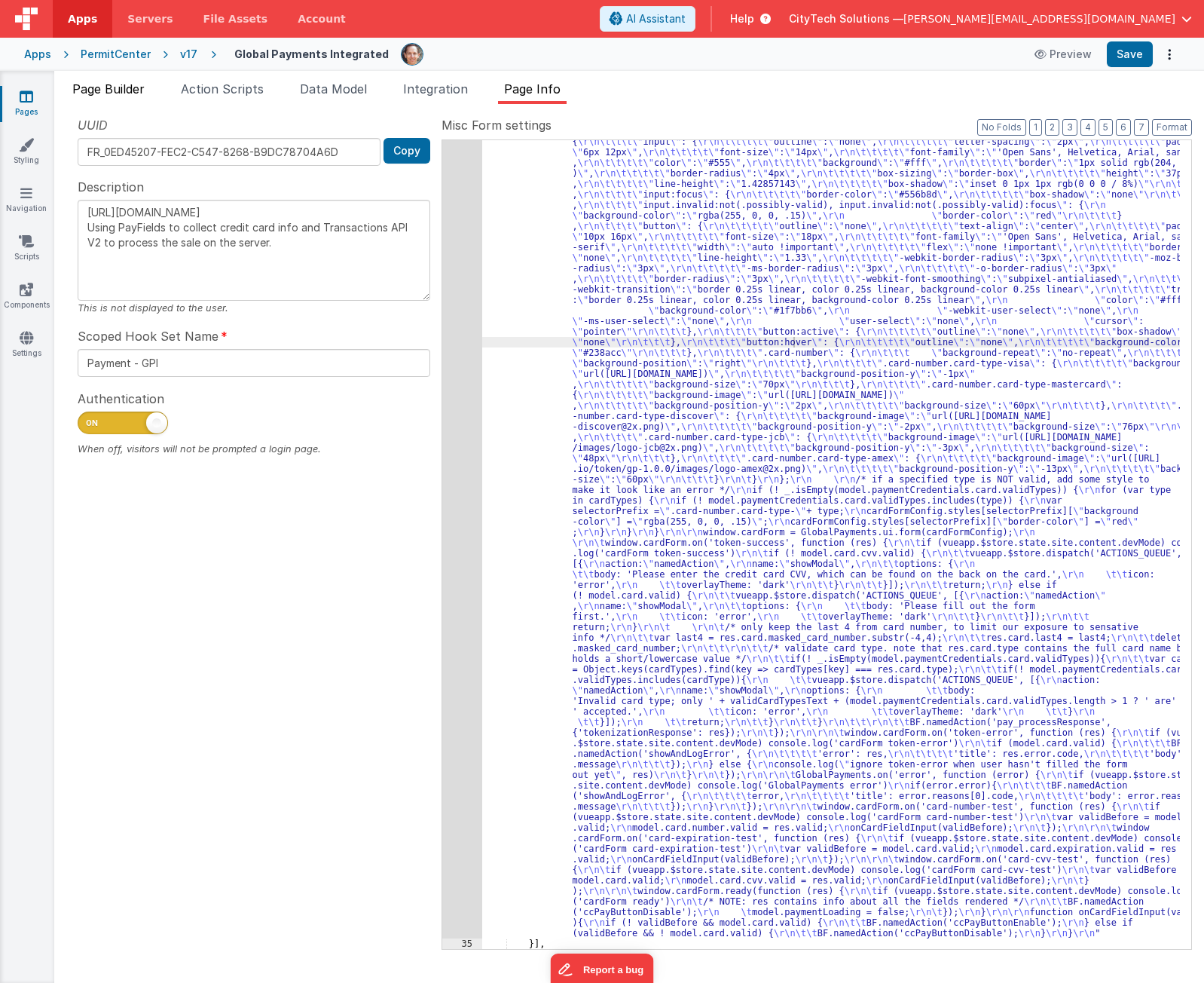
click at [114, 99] on li "Page Builder" at bounding box center [108, 92] width 84 height 24
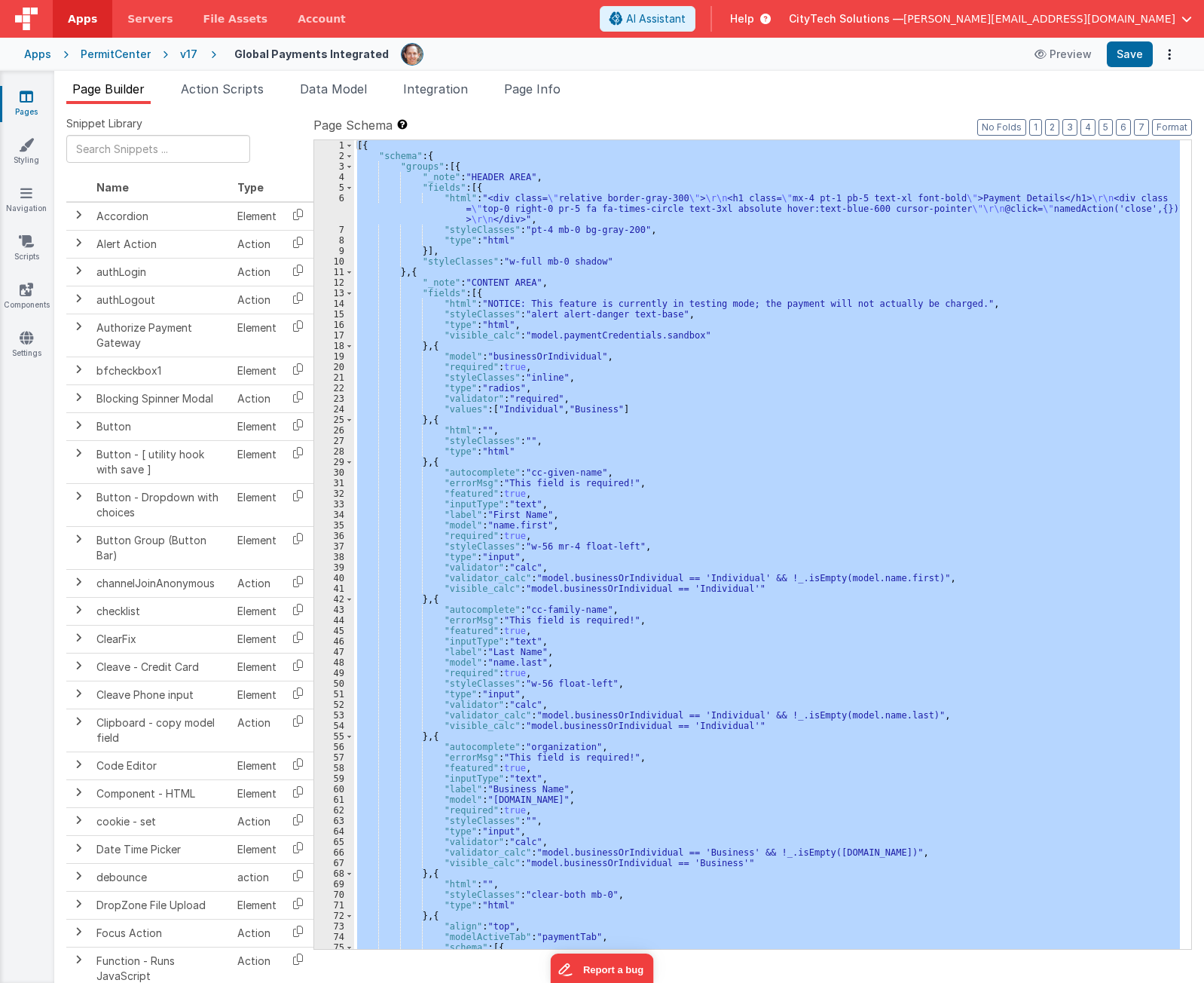
click at [654, 405] on div "[{ "schema" : { "groups" : [{ "_note" : "HEADER AREA" , "fields" : [{ "html" : …" at bounding box center [767, 544] width 826 height 809
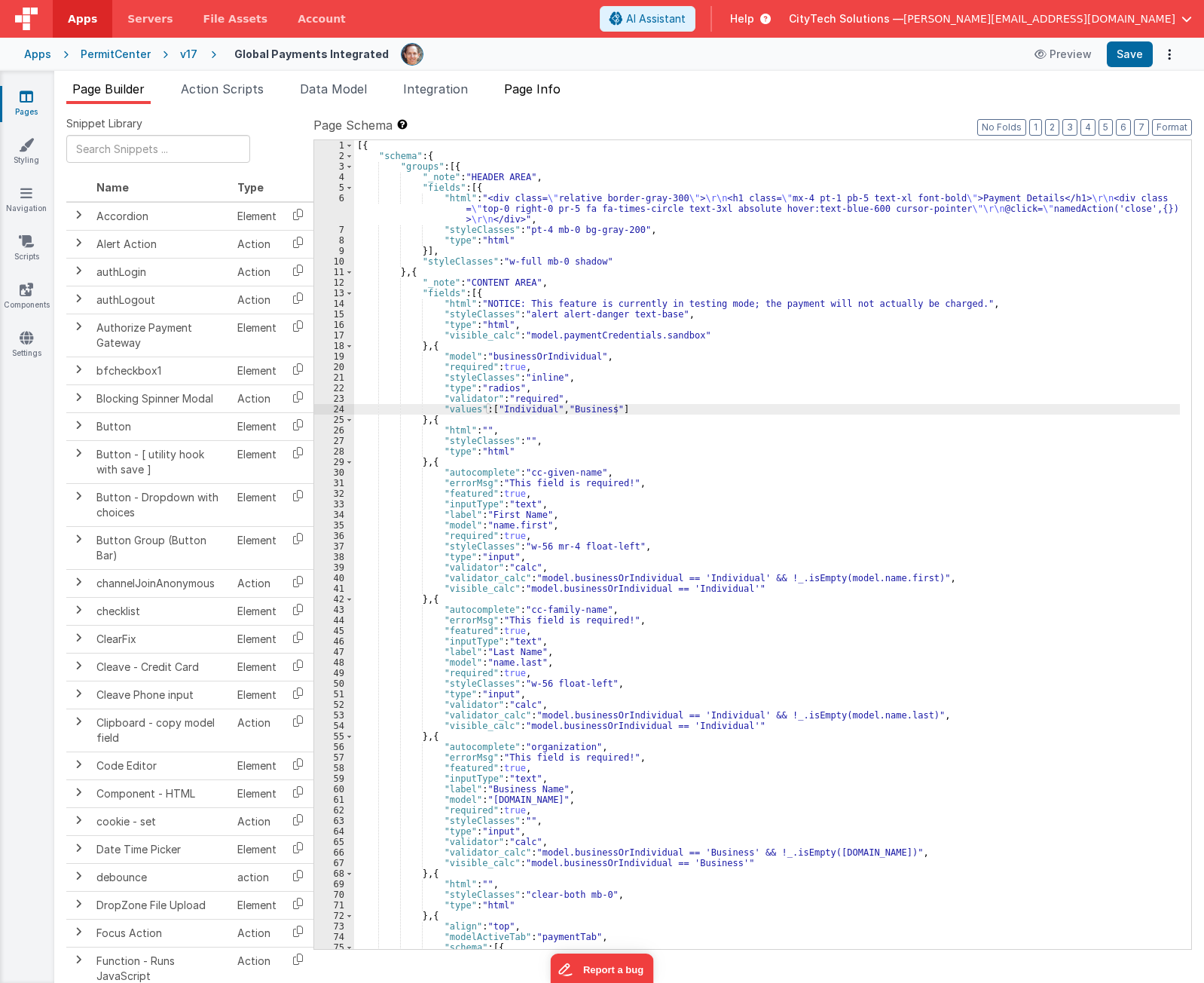
click at [542, 99] on li "Page Info" at bounding box center [532, 92] width 68 height 24
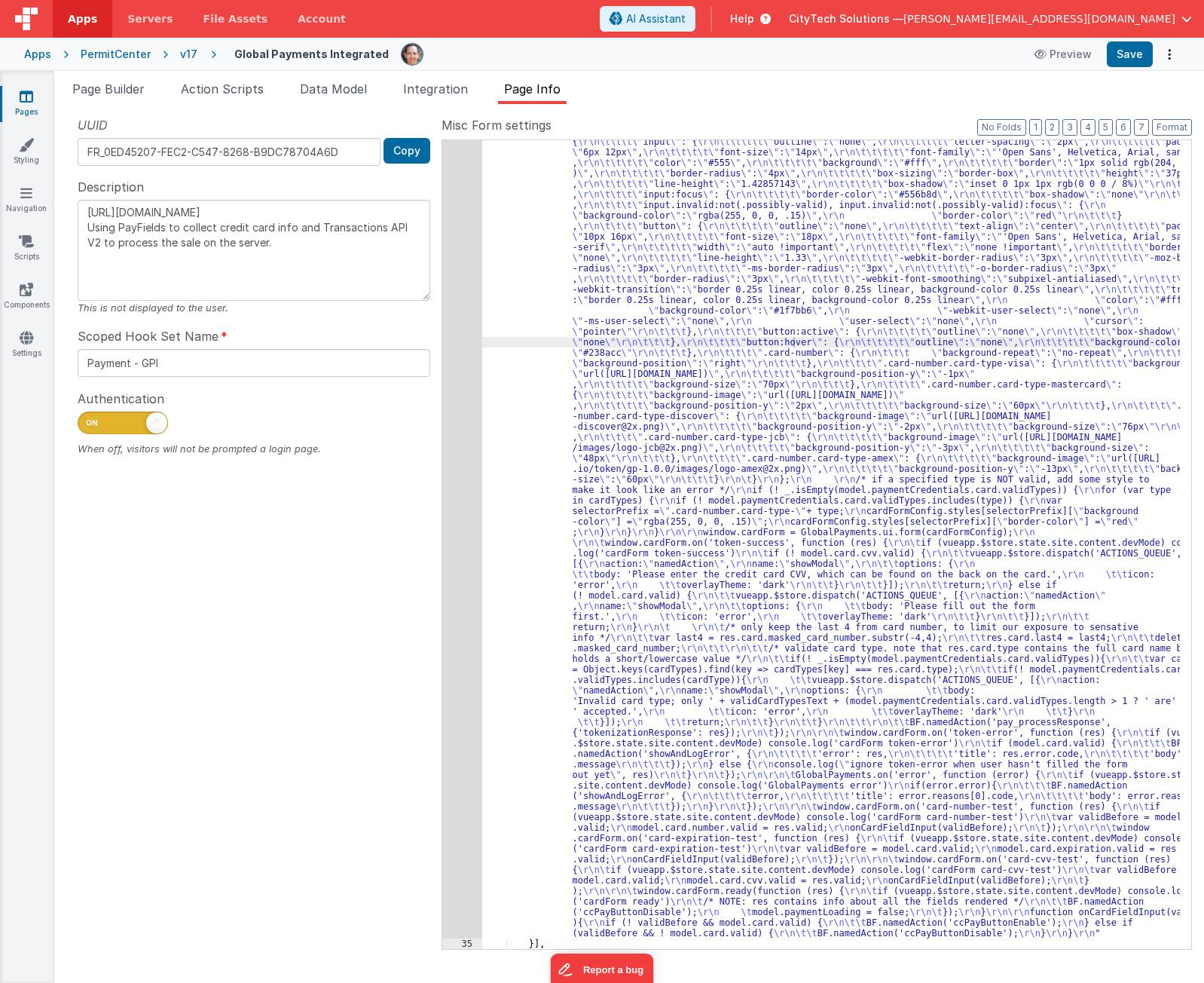
scroll to position [67, 0]
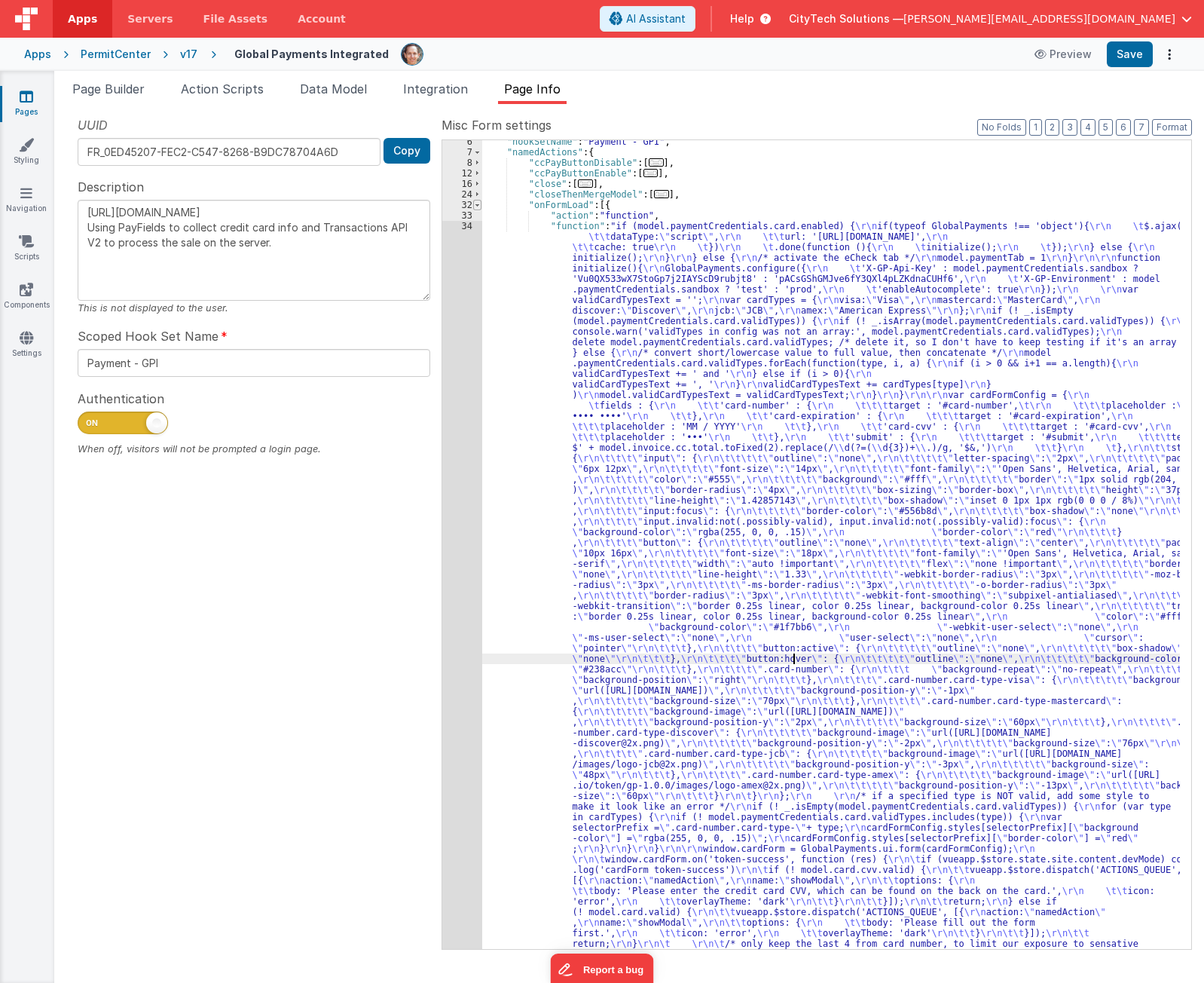
click at [478, 203] on span at bounding box center [477, 205] width 8 height 11
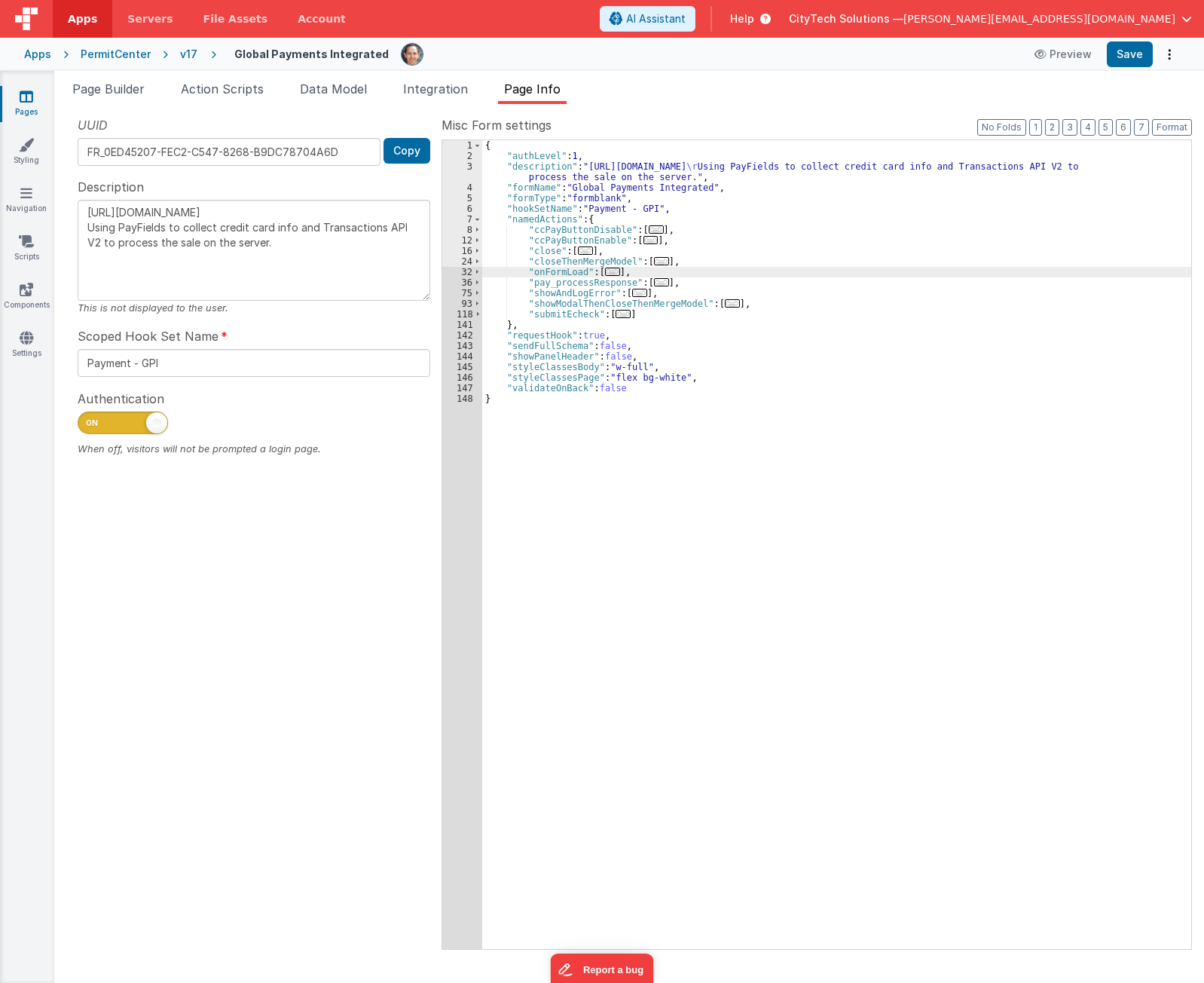
click at [587, 284] on div "{ "authLevel" : 1 , "description" : "[URL][DOMAIN_NAME] \r Using PayFields to c…" at bounding box center [837, 555] width 709 height 830
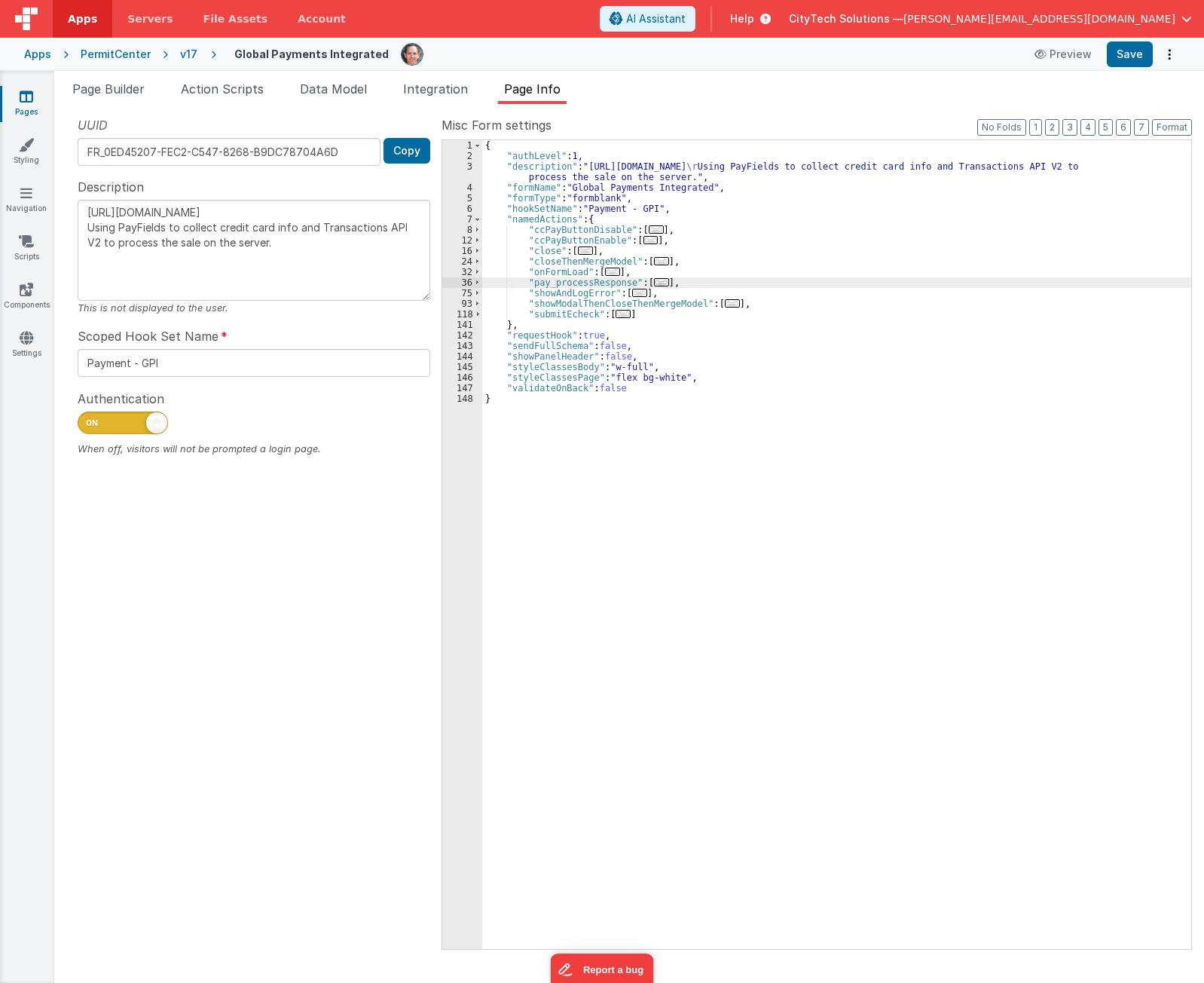
click at [654, 279] on span "..." at bounding box center [661, 282] width 15 height 8
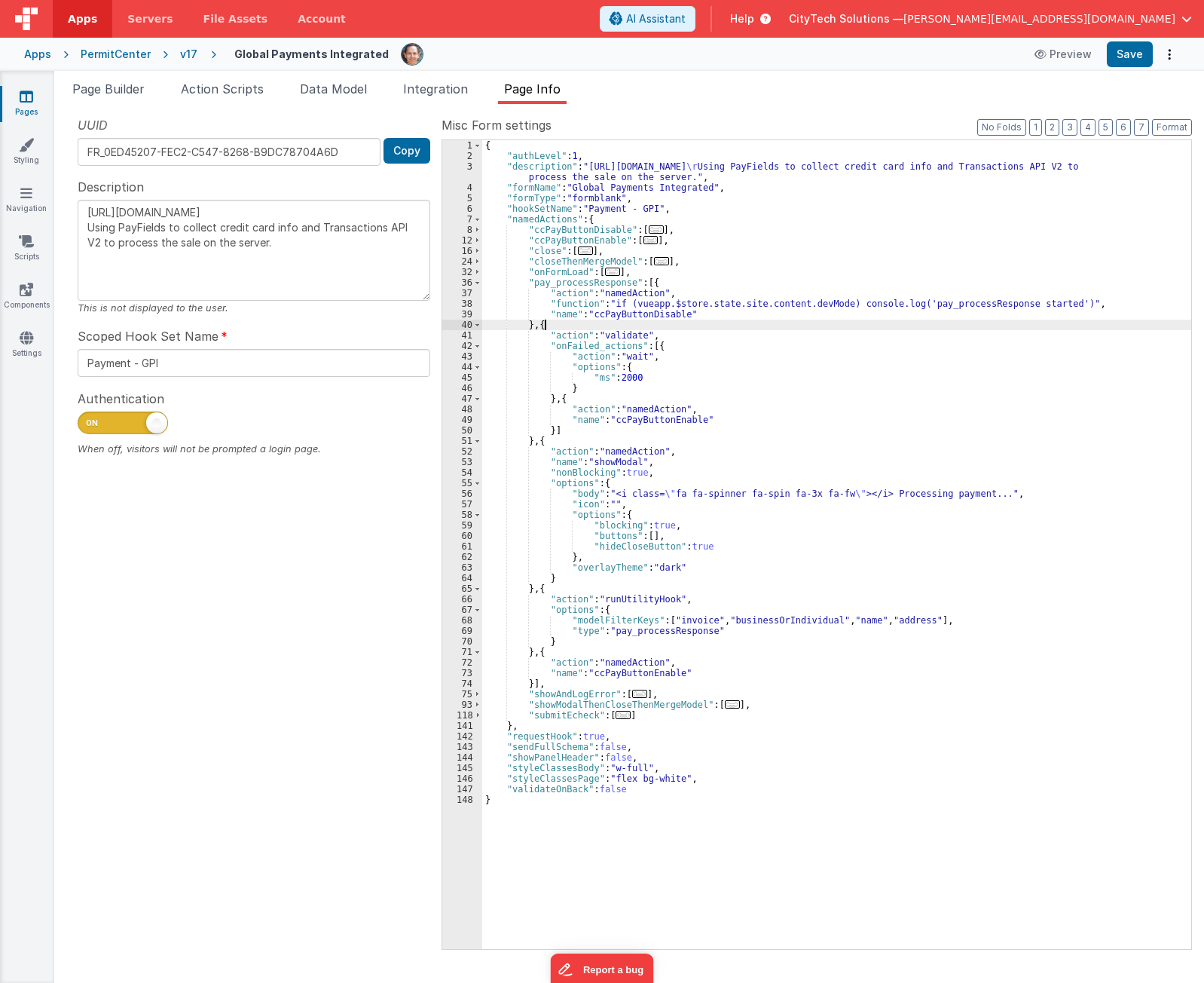
click at [676, 325] on div "{ "authLevel" : 1 , "description" : "[URL][DOMAIN_NAME] \r Using PayFields to c…" at bounding box center [837, 555] width 709 height 830
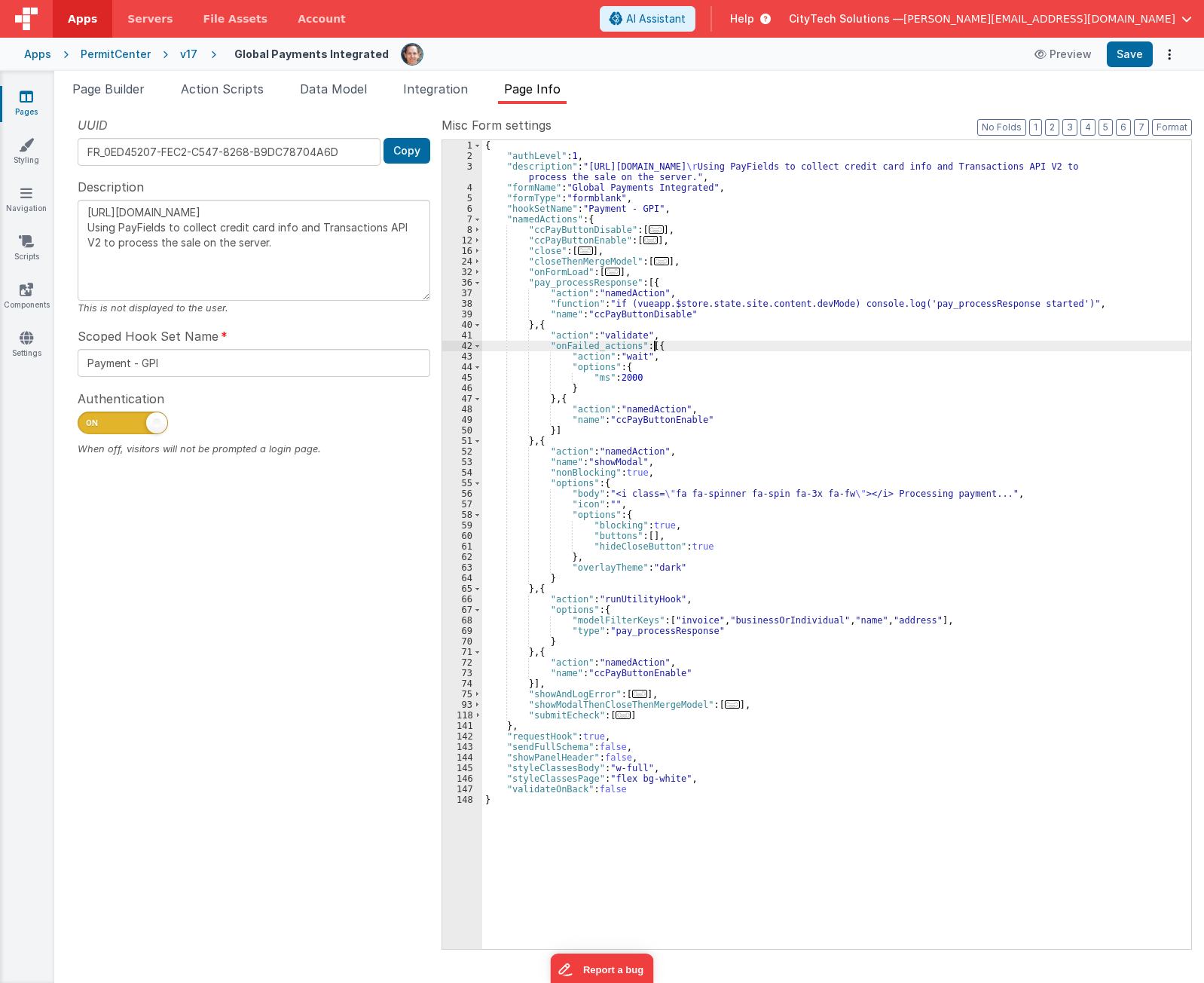
click at [678, 344] on div "{ "authLevel" : 1 , "description" : "[URL][DOMAIN_NAME] \r Using PayFields to c…" at bounding box center [837, 555] width 709 height 830
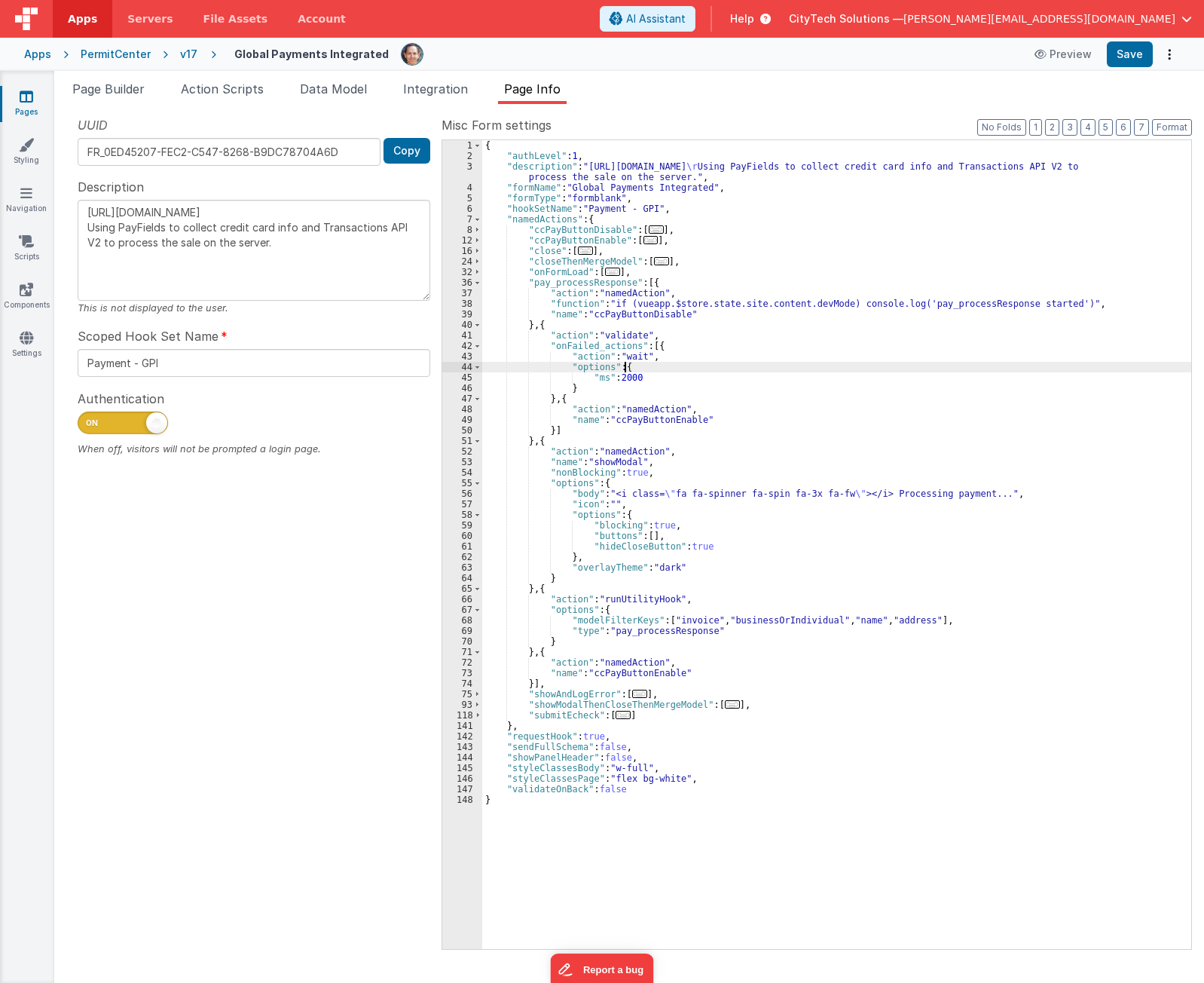
click at [667, 362] on div "{ "authLevel" : 1 , "description" : "[URL][DOMAIN_NAME] \r Using PayFields to c…" at bounding box center [837, 555] width 709 height 830
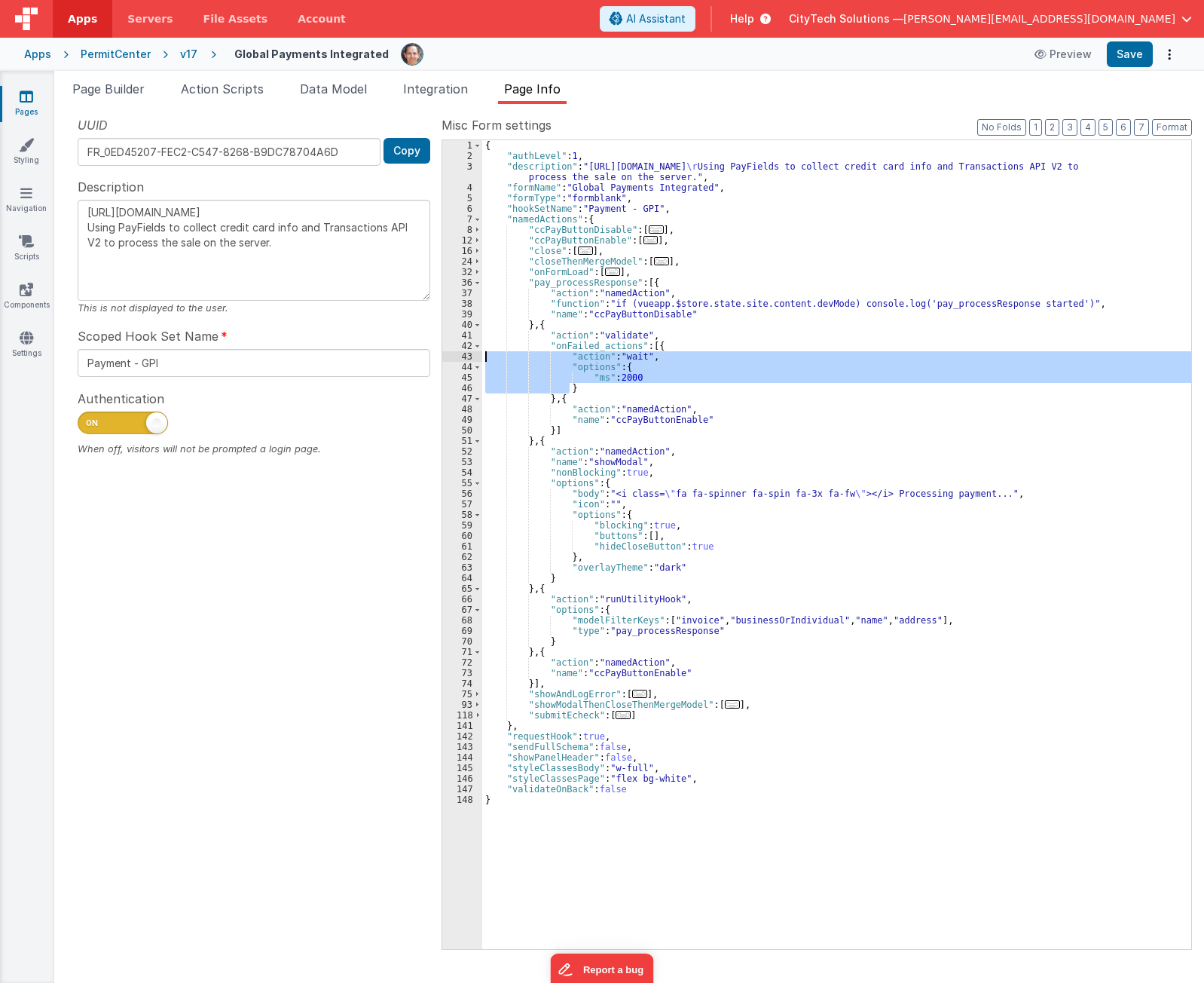
drag, startPoint x: 592, startPoint y: 386, endPoint x: 465, endPoint y: 355, distance: 130.7
click at [465, 355] on div "1 2 3 4 5 6 7 8 12 16 24 32 36 37 38 39 40 41 42 43 44 45 46 47 48 49 50 51 52 …" at bounding box center [817, 544] width 751 height 810
click at [721, 345] on div "{ "authLevel" : 1 , "description" : "[URL][DOMAIN_NAME] \r Using PayFields to c…" at bounding box center [837, 555] width 709 height 830
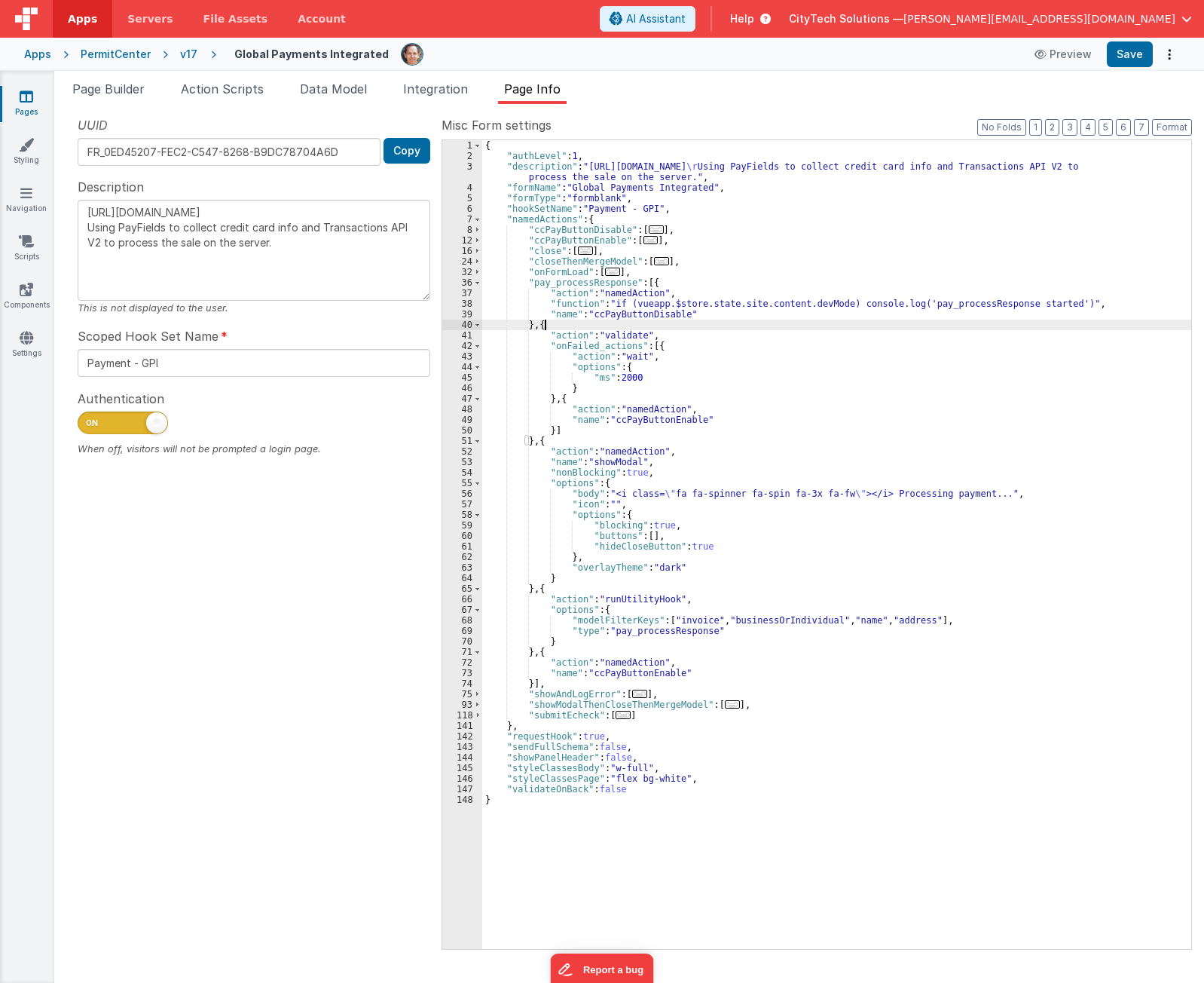
click at [684, 323] on div "{ "authLevel" : 1 , "description" : "[URL][DOMAIN_NAME] \r Using PayFields to c…" at bounding box center [837, 555] width 709 height 830
click at [772, 323] on div "{ "authLevel" : 1 , "description" : "[URL][DOMAIN_NAME] \r Using PayFields to c…" at bounding box center [837, 555] width 709 height 830
click at [180, 586] on div "UUID FR_0ED45207-FEC2-C547-8268-B9DC78704A6D Copy Description [URL][DOMAIN_NAME…" at bounding box center [253, 532] width 375 height 832
click at [964, 263] on div "{ "authLevel" : 1 , "description" : "[URL][DOMAIN_NAME] \r Using PayFields to c…" at bounding box center [837, 555] width 709 height 830
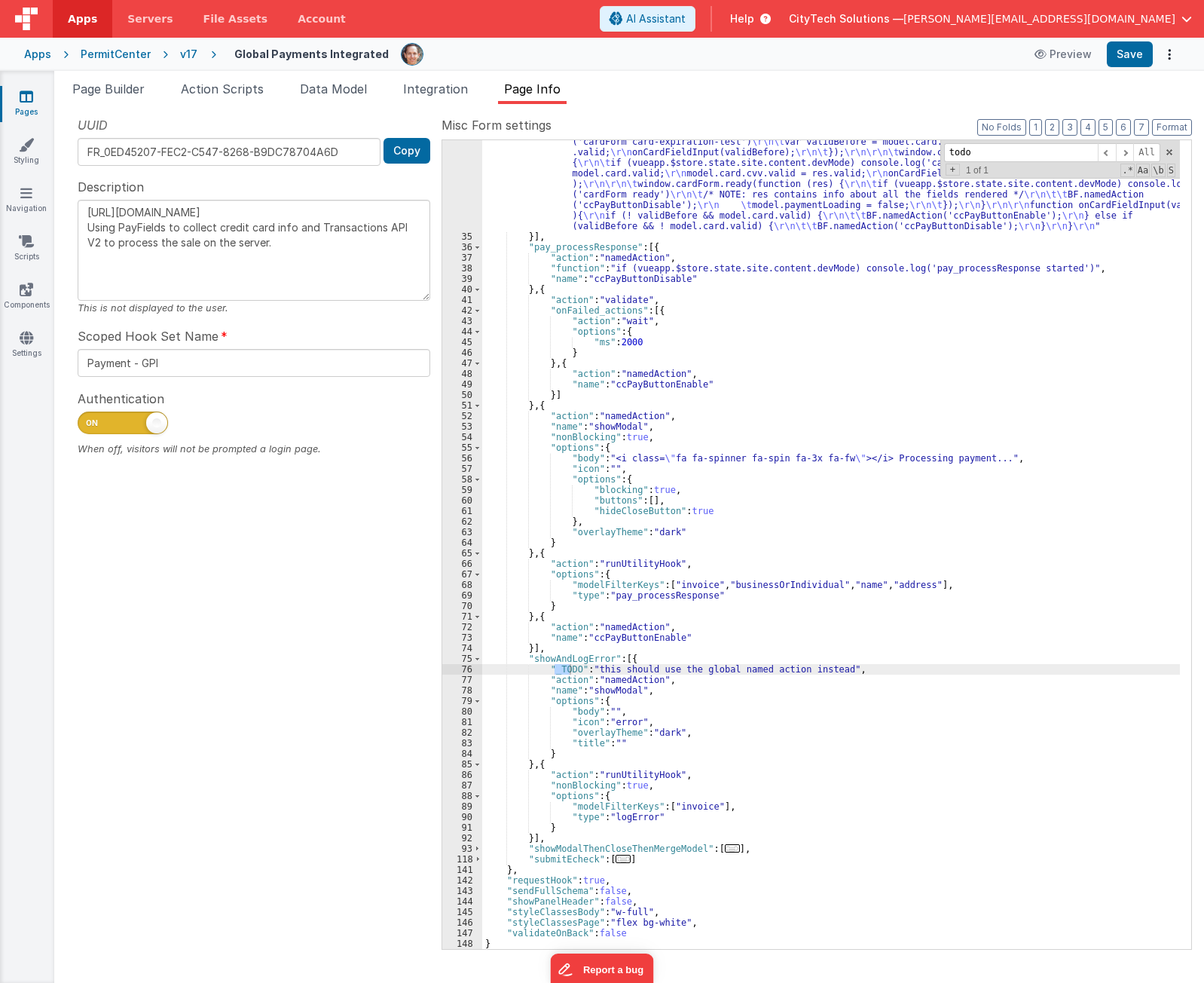
scroll to position [1090, 0]
click at [709, 696] on div ""function" : "if (model.paymentCredentials.card.enabled) { \r\n if(typeof Globa…" at bounding box center [831, 124] width 698 height 1853
click at [567, 660] on div ""function" : "if (model.paymentCredentials.card.enabled) { \r\n if(typeof Globa…" at bounding box center [831, 124] width 698 height 1853
type input "showAndLogError"
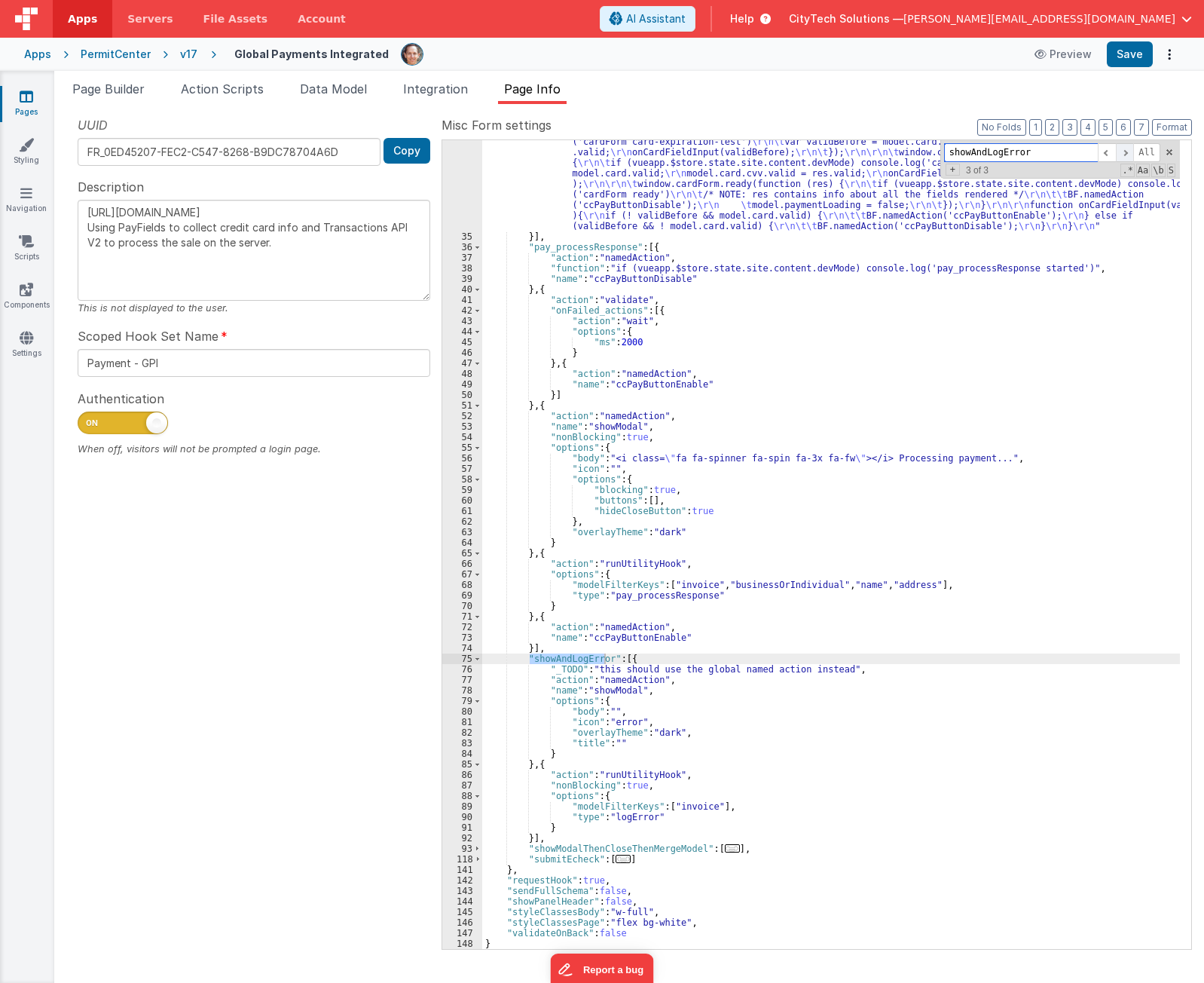
click at [1126, 151] on span at bounding box center [1125, 152] width 18 height 19
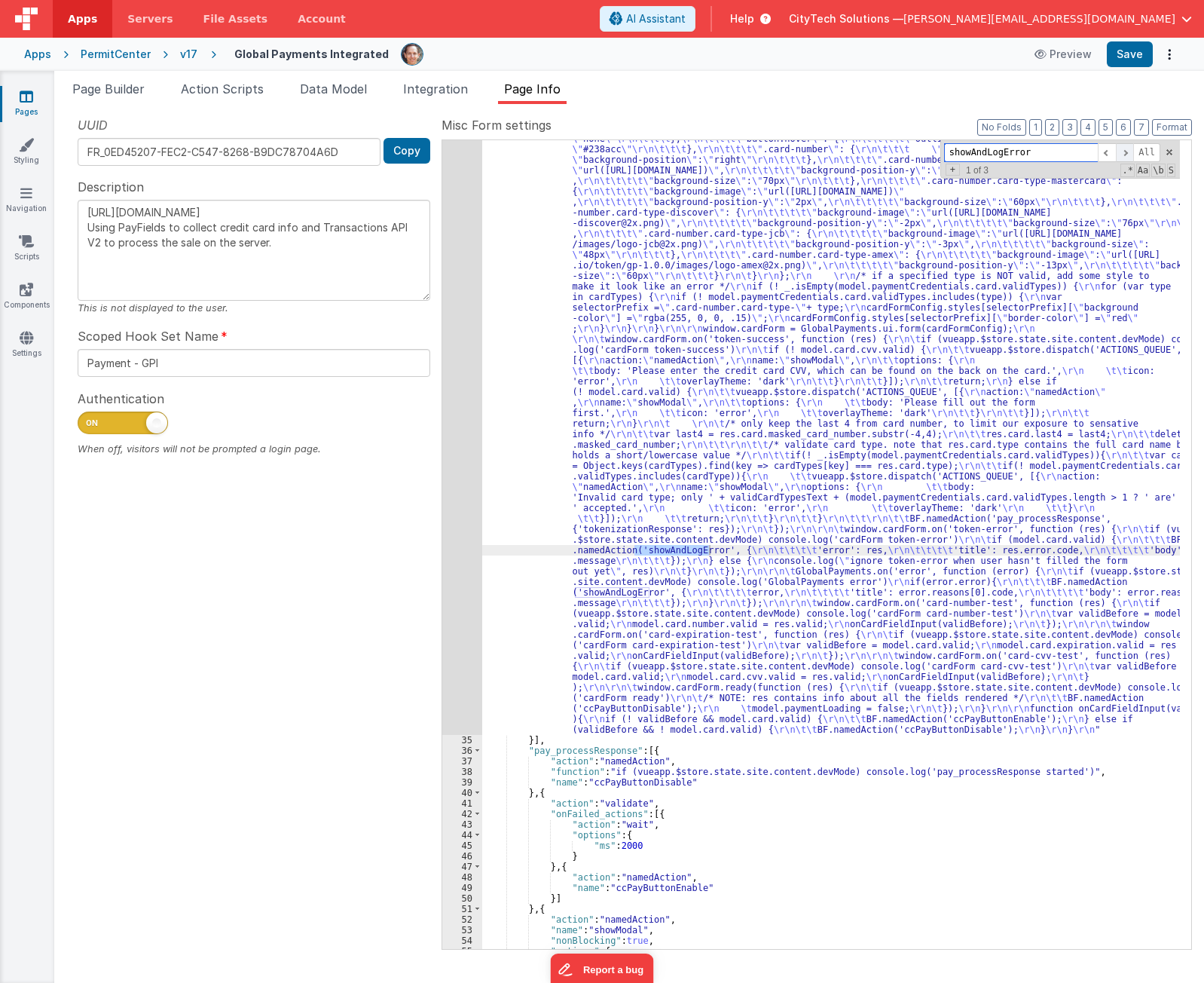
scroll to position [588, 0]
click at [1126, 151] on span at bounding box center [1125, 152] width 18 height 19
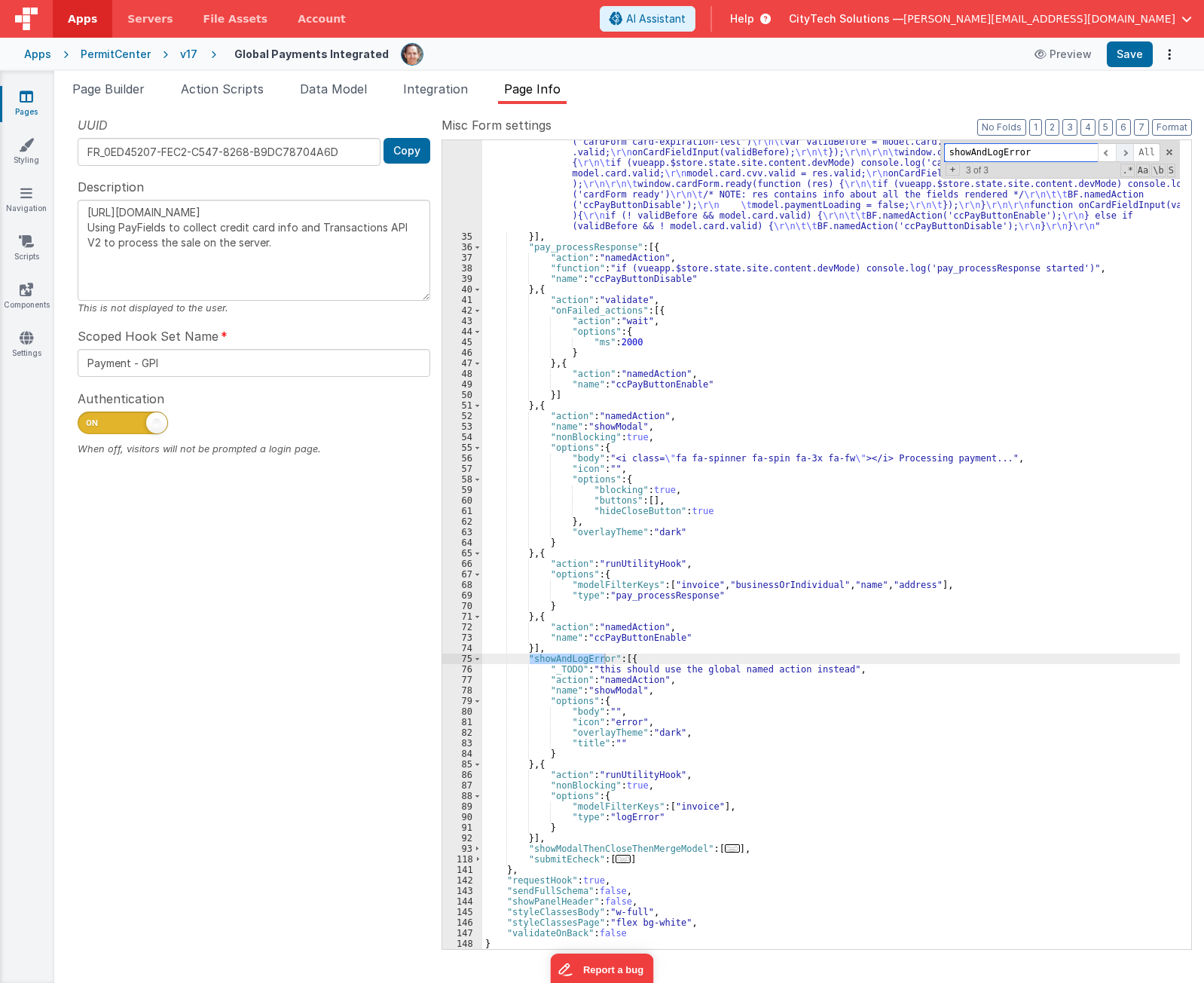
click at [1126, 151] on span at bounding box center [1125, 152] width 18 height 19
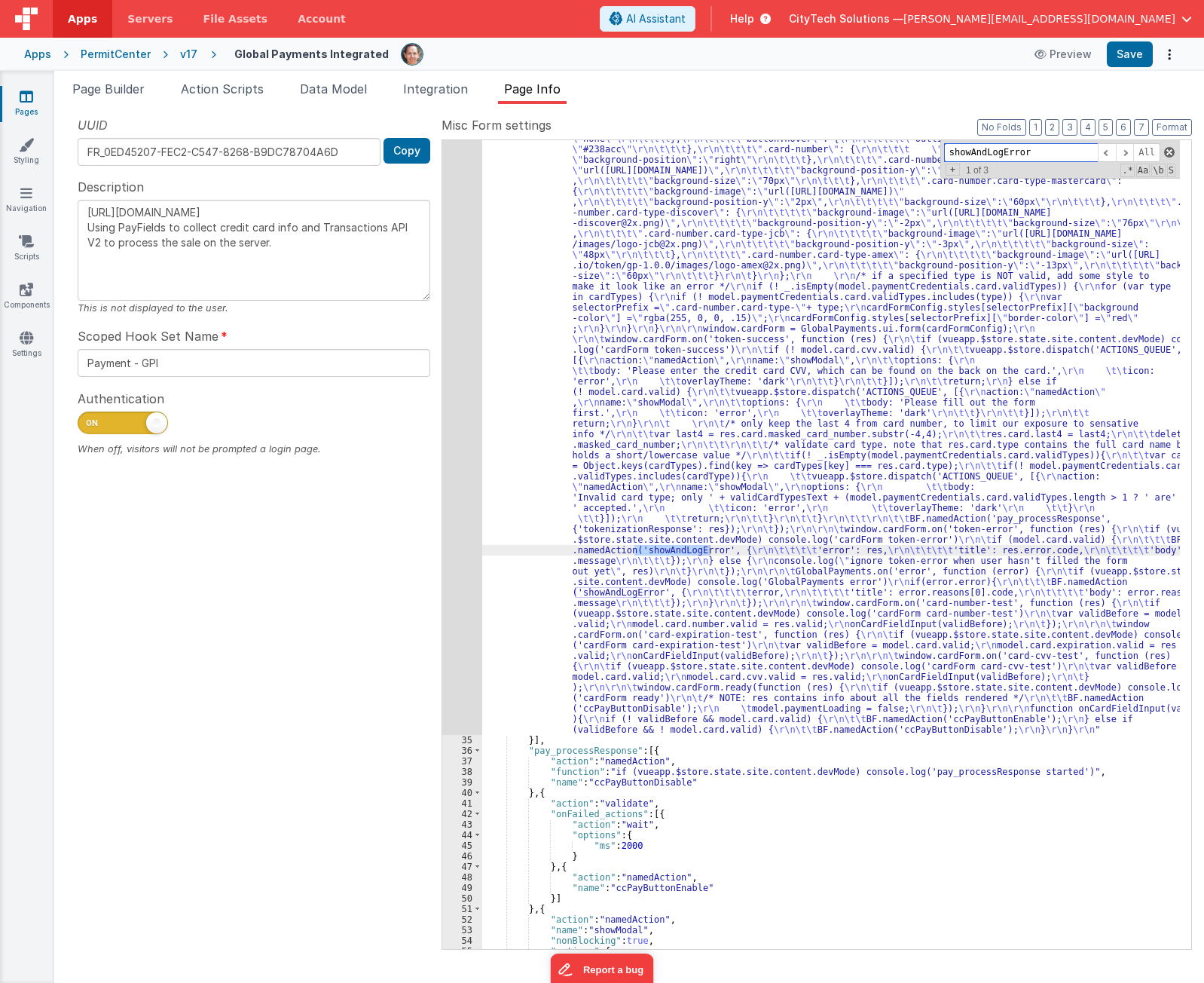
click at [1167, 151] on span at bounding box center [1169, 151] width 11 height 11
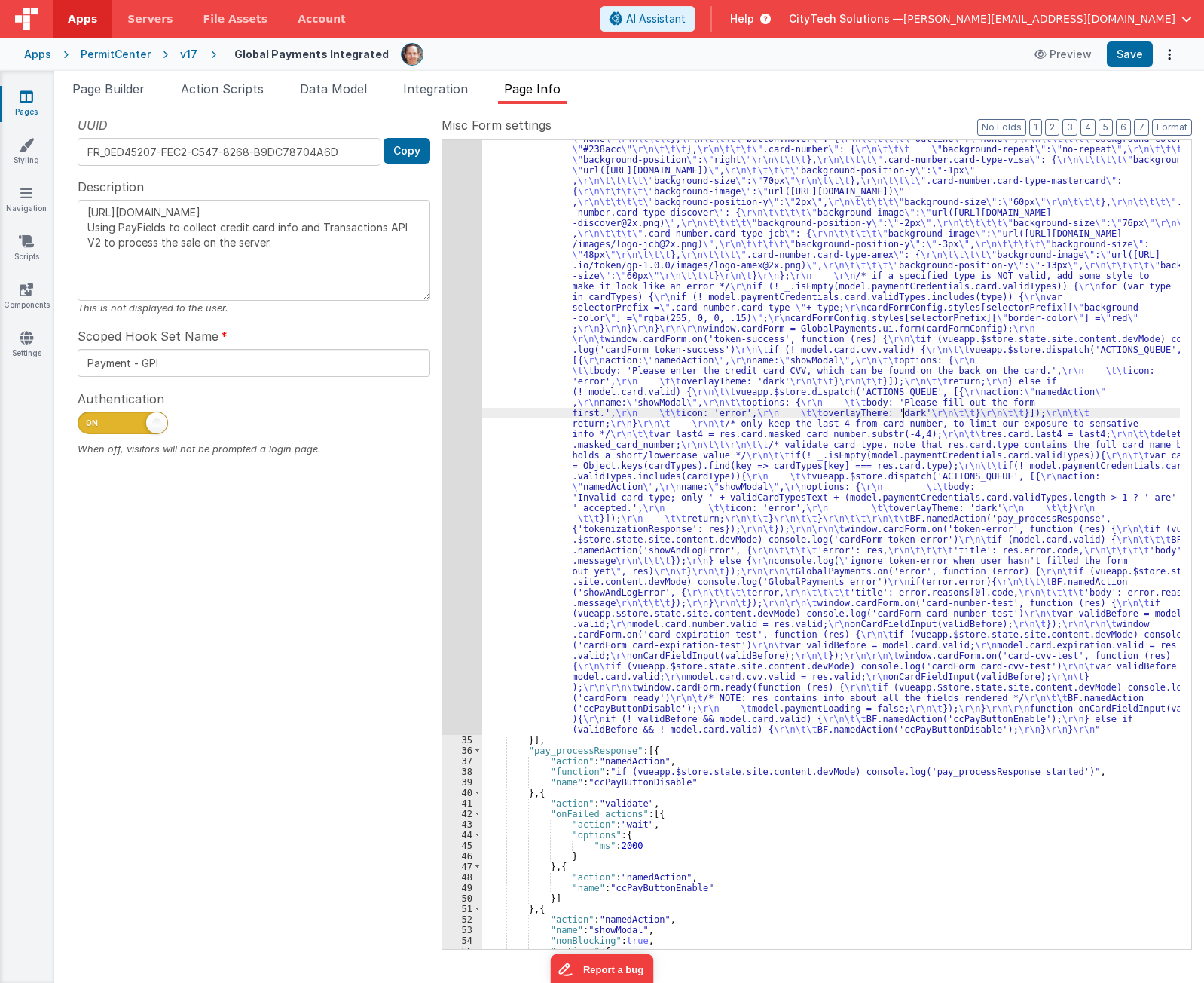
click at [898, 412] on div ""function" : "if (model.paymentCredentials.card.enabled) { \r\n if(typeof Globa…" at bounding box center [831, 628] width 698 height 1853
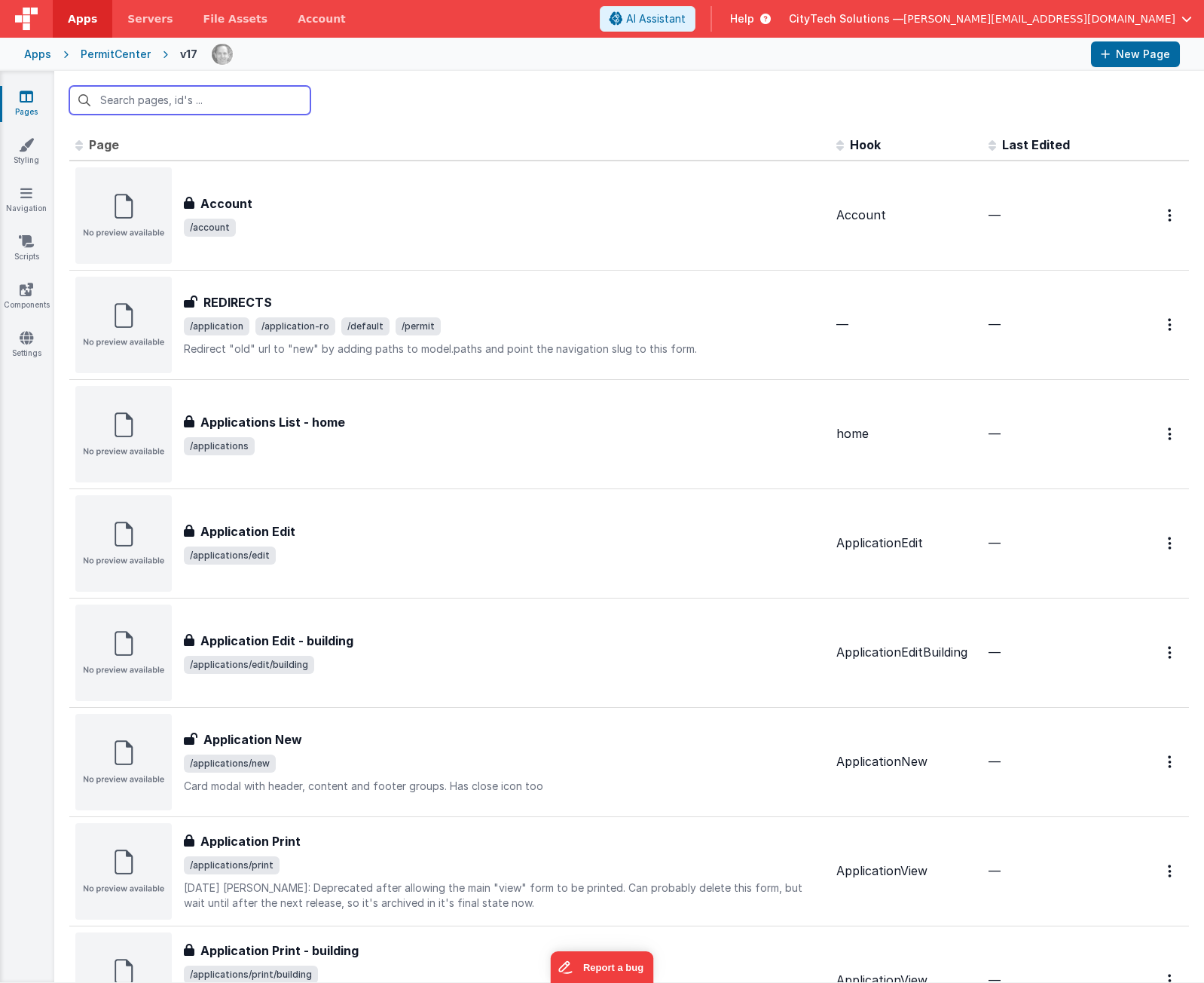
click at [235, 99] on input "text" at bounding box center [190, 100] width 242 height 29
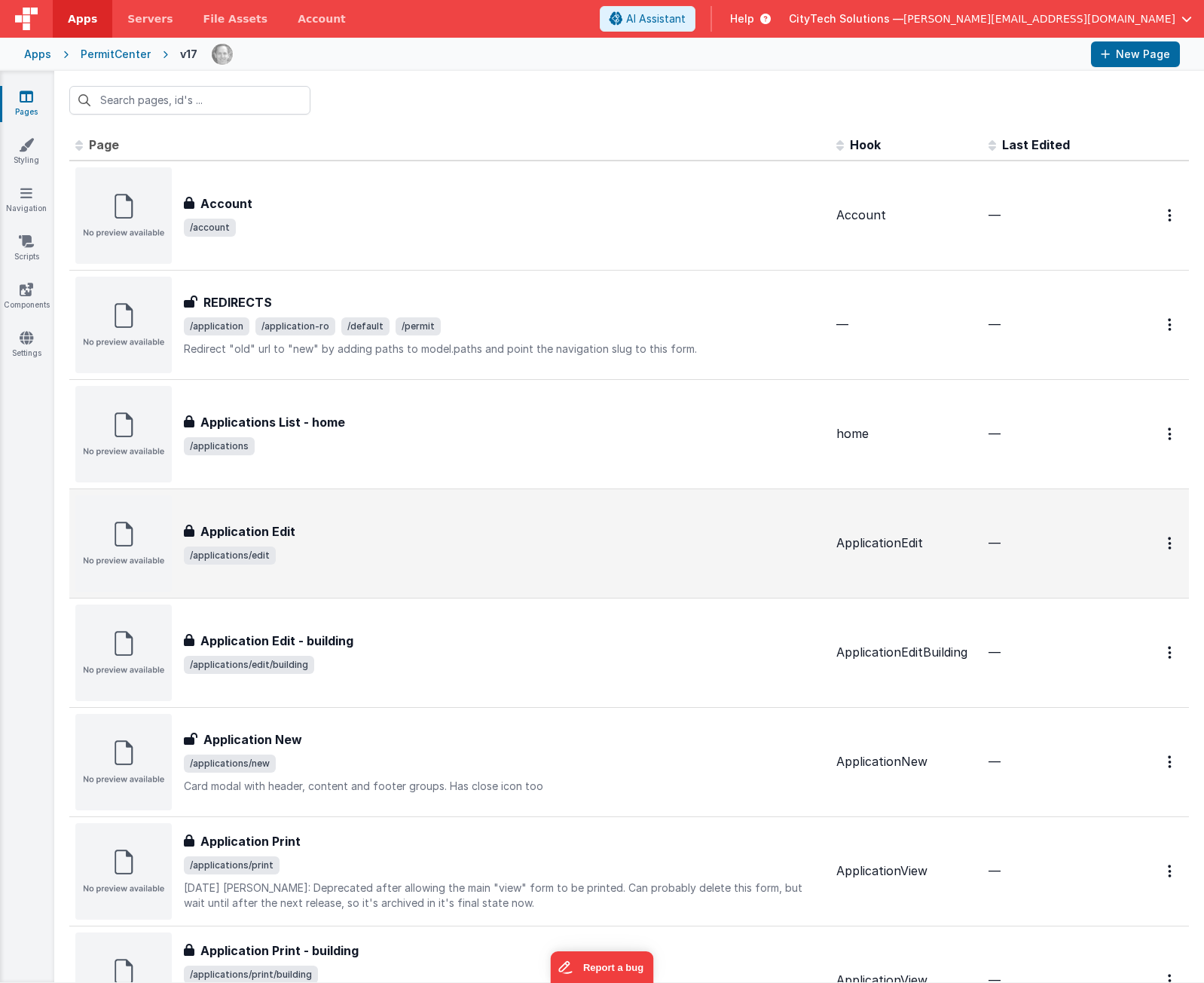
click at [344, 532] on div "Application Edit" at bounding box center [504, 531] width 641 height 18
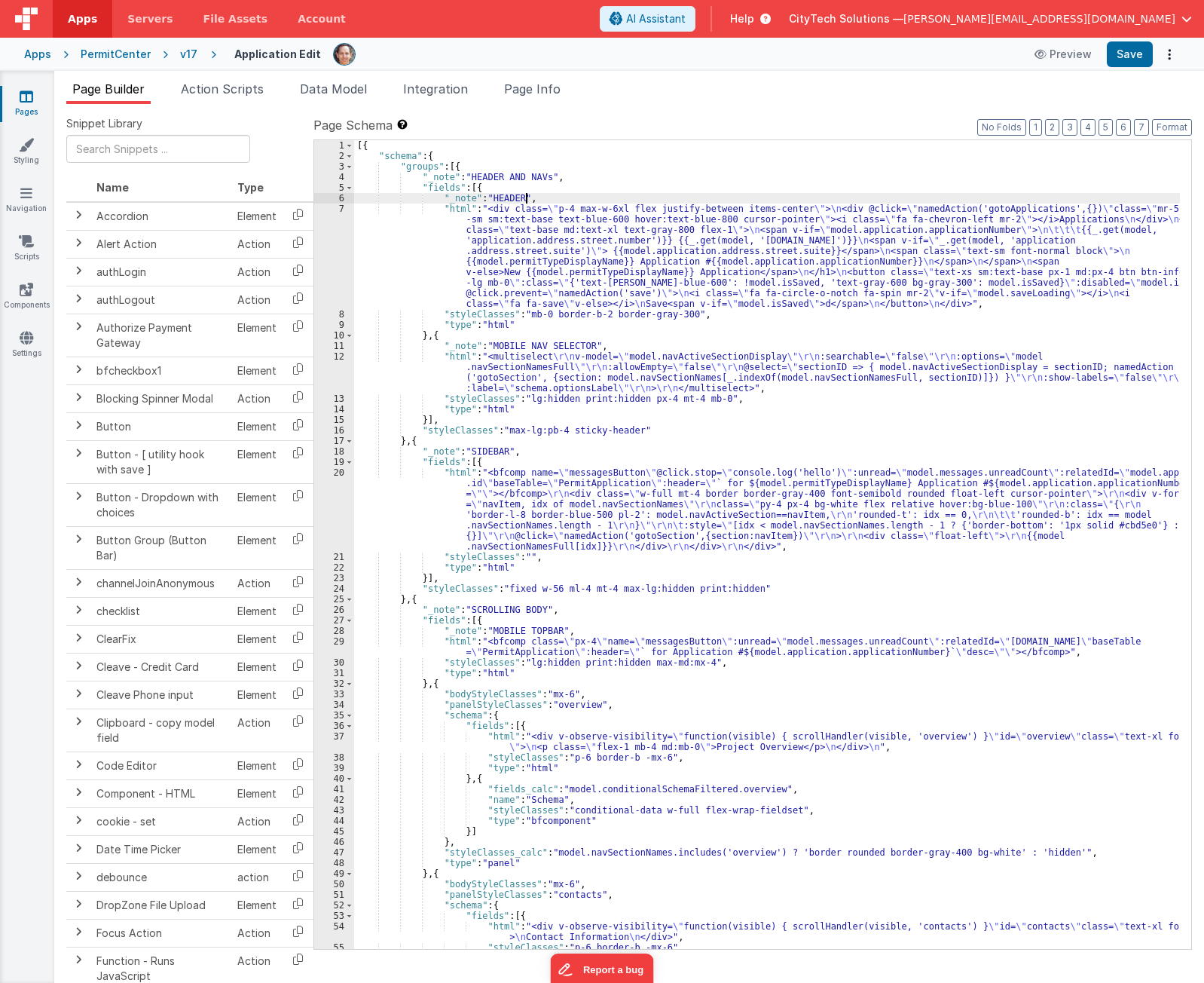
click at [740, 197] on div "[{ "schema" : { "groups" : [{ "_note" : "HEADER AND NAVs" , "fields" : [{ "_not…" at bounding box center [767, 555] width 826 height 830
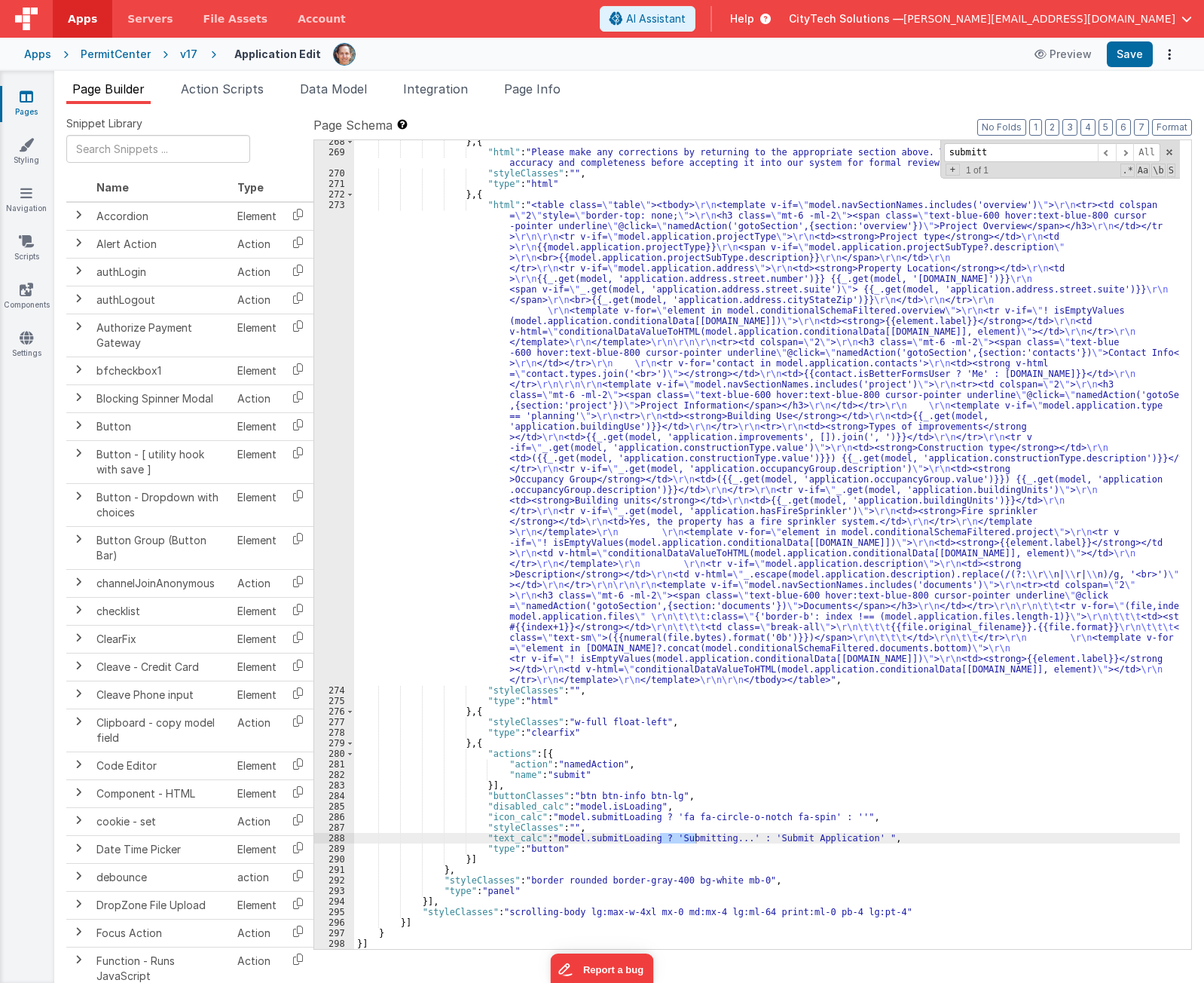
scroll to position [3411, 0]
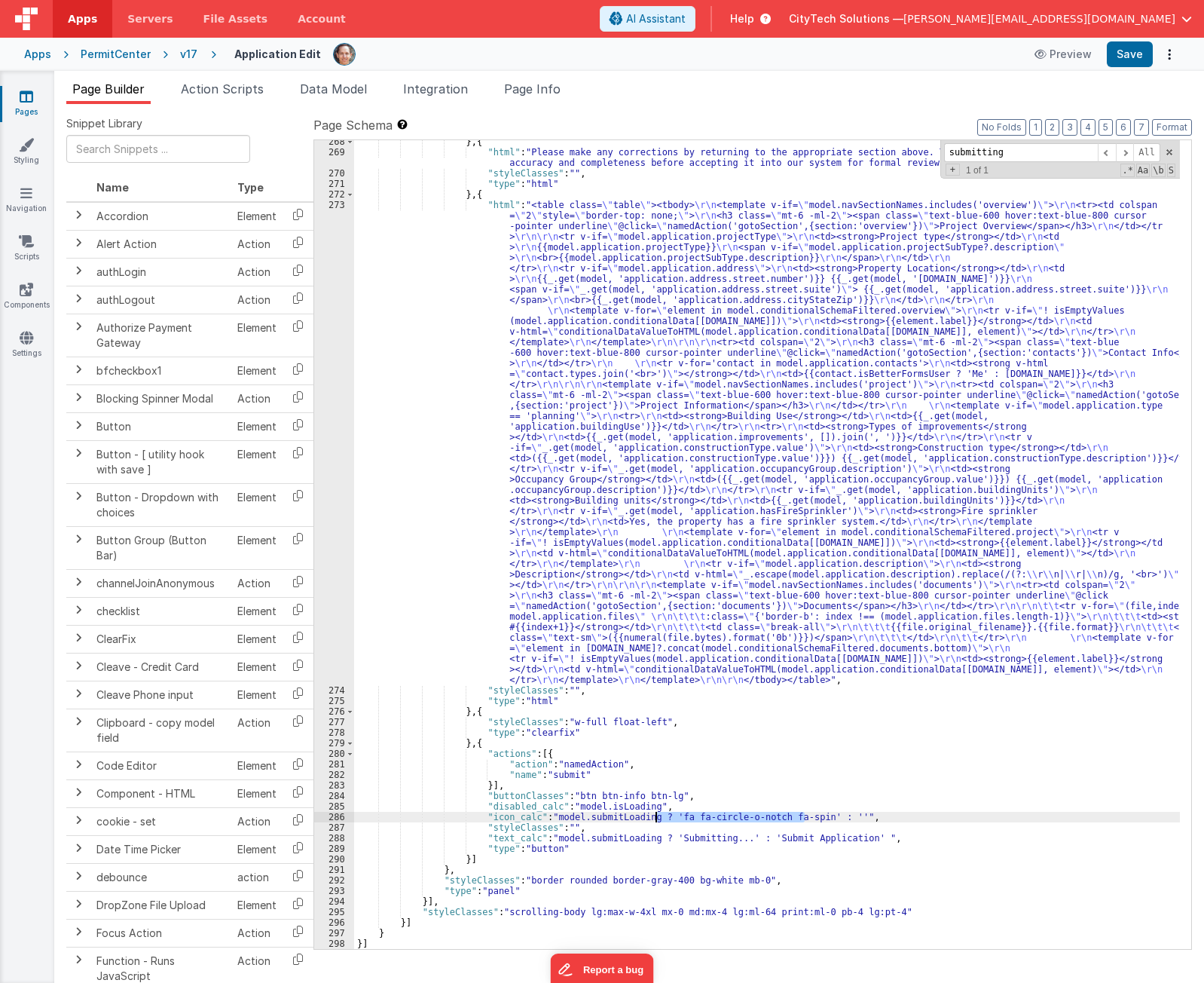
drag, startPoint x: 803, startPoint y: 813, endPoint x: 656, endPoint y: 814, distance: 147.0
click at [656, 814] on div "} , { "html" : "Please make any corrections by returning to the appropriate sec…" at bounding box center [767, 551] width 826 height 830
click at [682, 248] on div "} , { "html" : "Please make any corrections by returning to the appropriate sec…" at bounding box center [767, 551] width 826 height 830
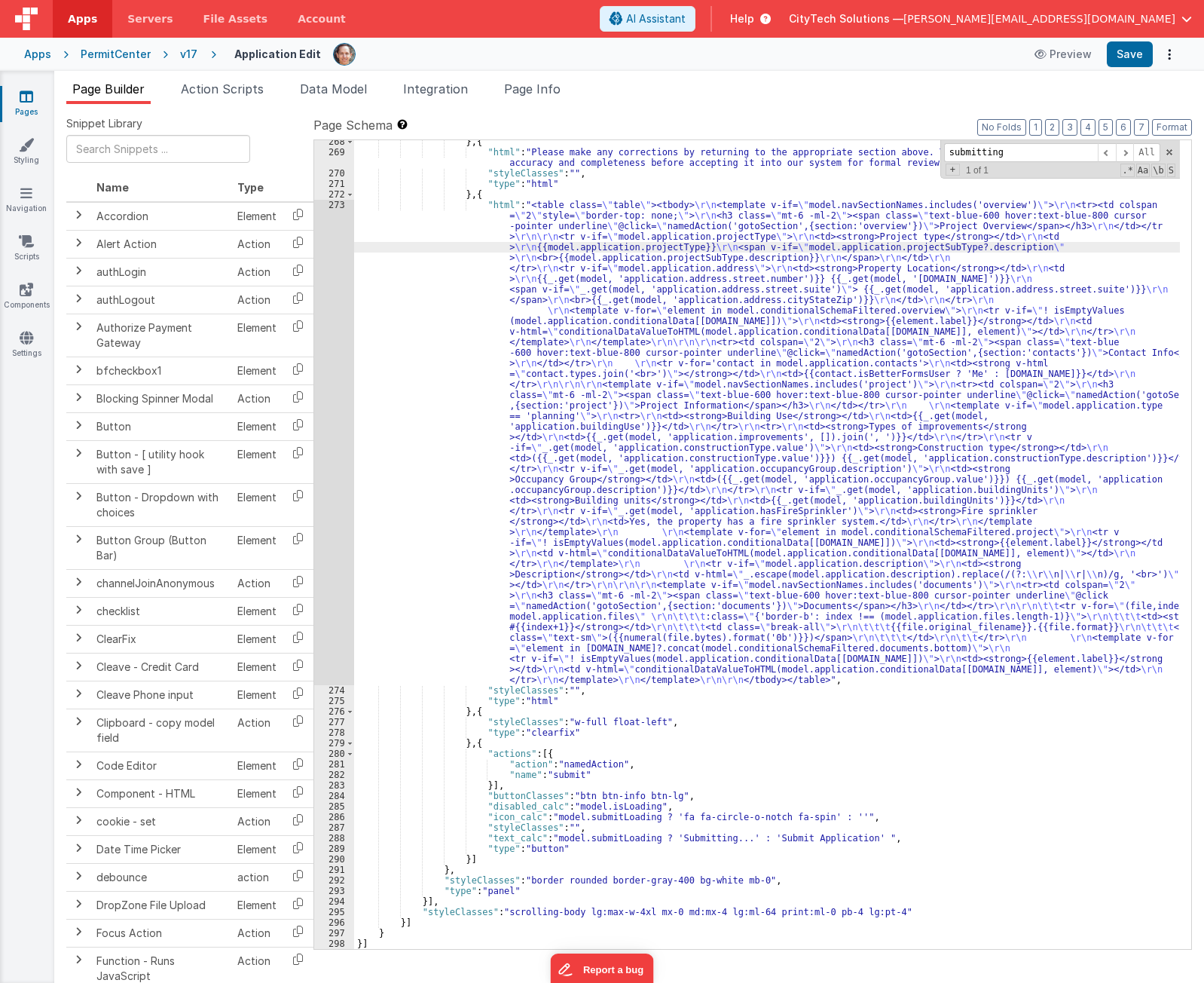
scroll to position [0, 0]
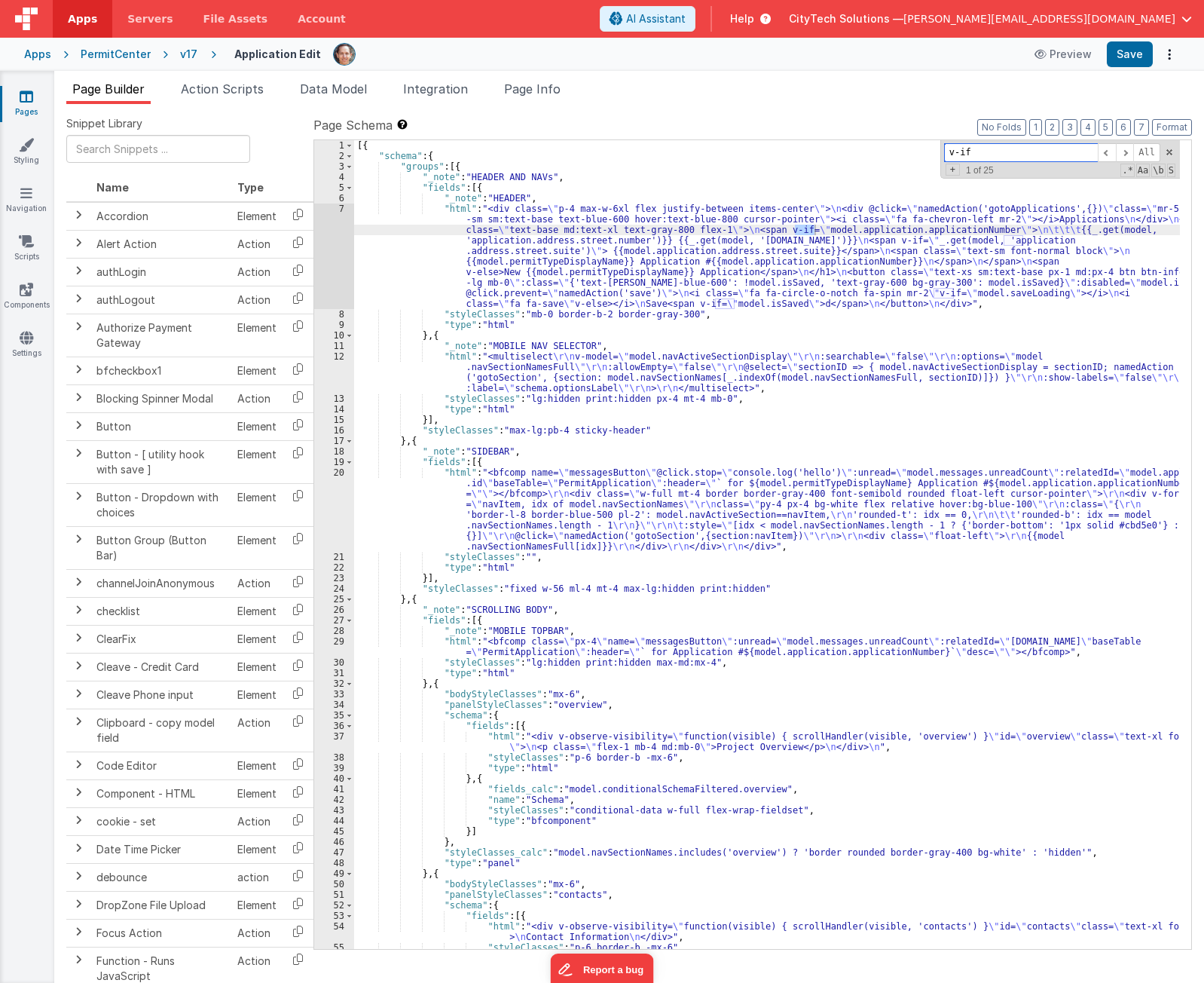
type input "v-if"
click at [950, 229] on div "[{ "schema" : { "groups" : [{ "_note" : "HEADER AND NAVs" , "fields" : [{ "_not…" at bounding box center [767, 555] width 826 height 830
